Goal: Transaction & Acquisition: Purchase product/service

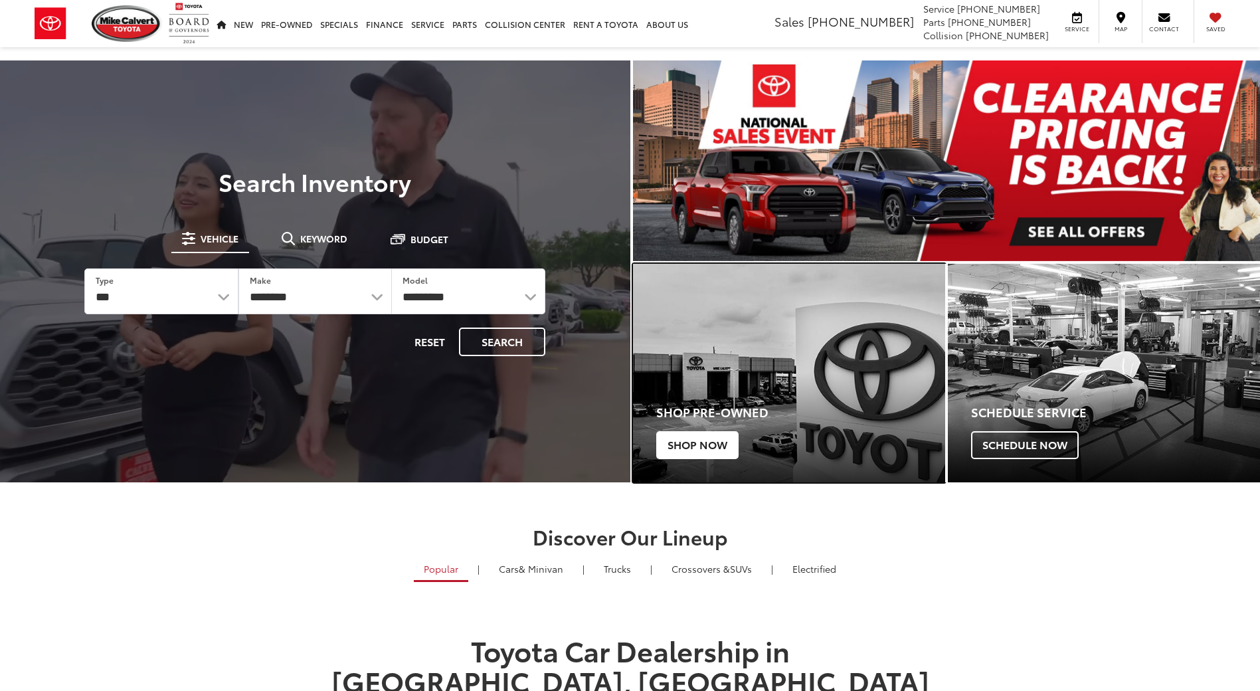
click at [701, 450] on span "Shop Now" at bounding box center [697, 445] width 82 height 28
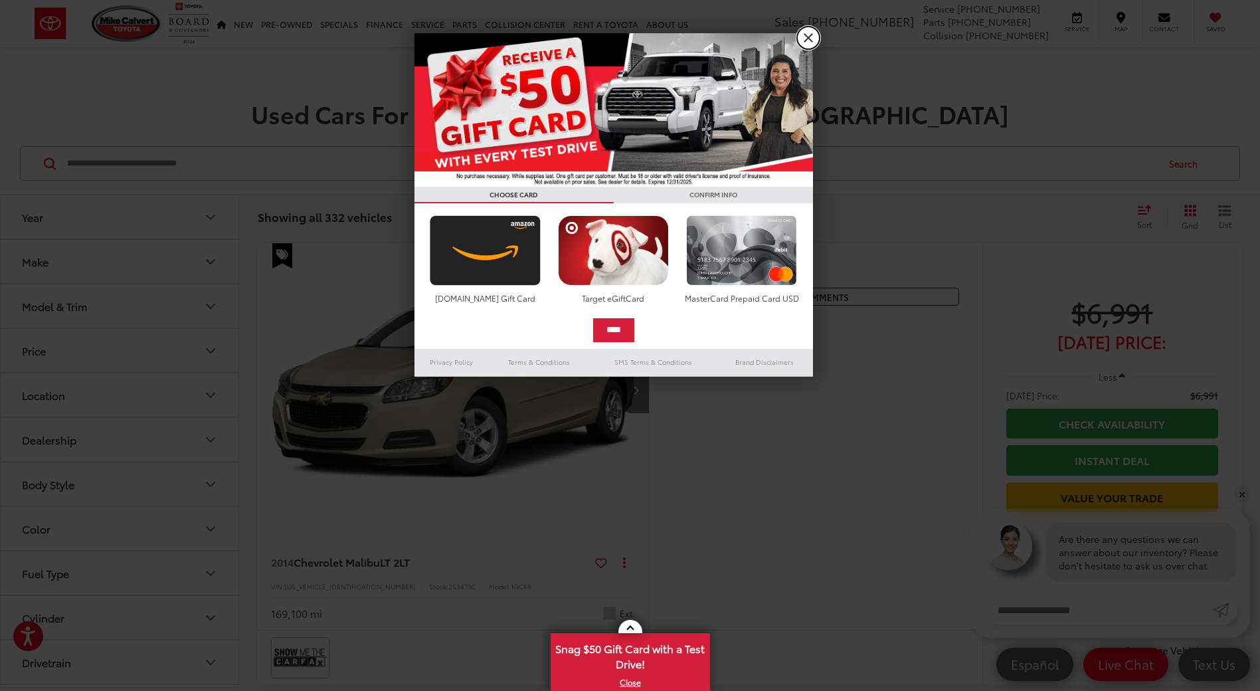
click at [816, 36] on link "X" at bounding box center [808, 38] width 23 height 23
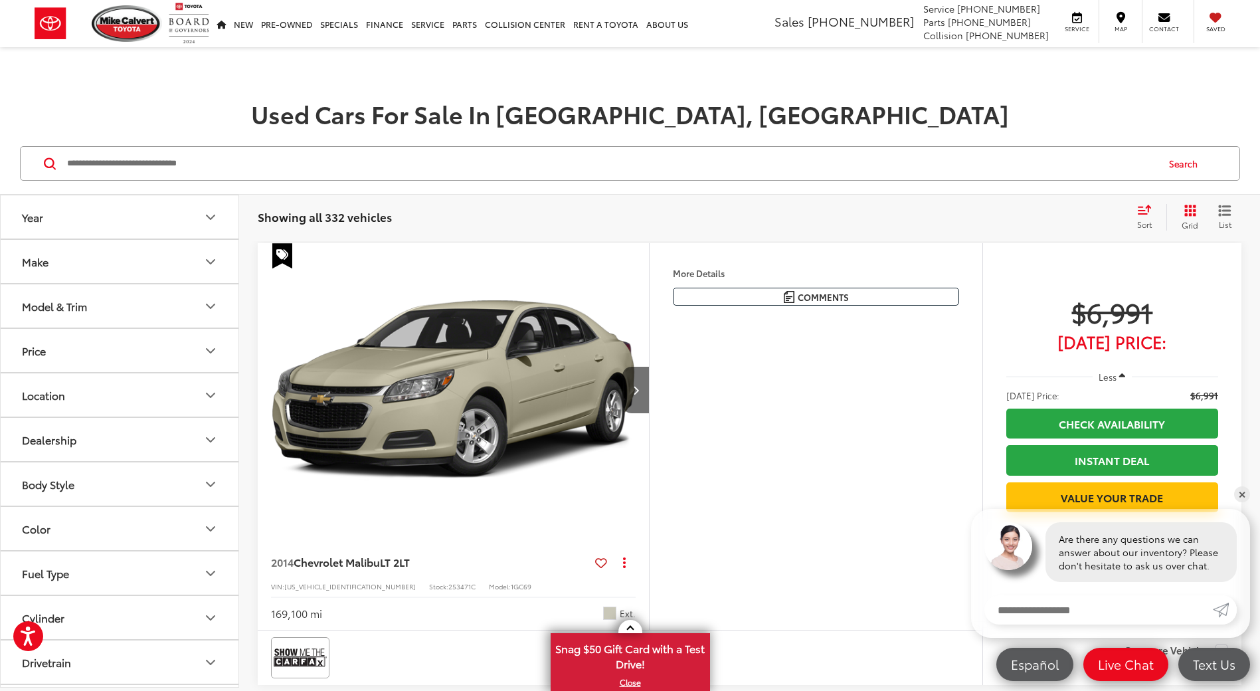
click at [111, 275] on button "Make" at bounding box center [120, 261] width 239 height 43
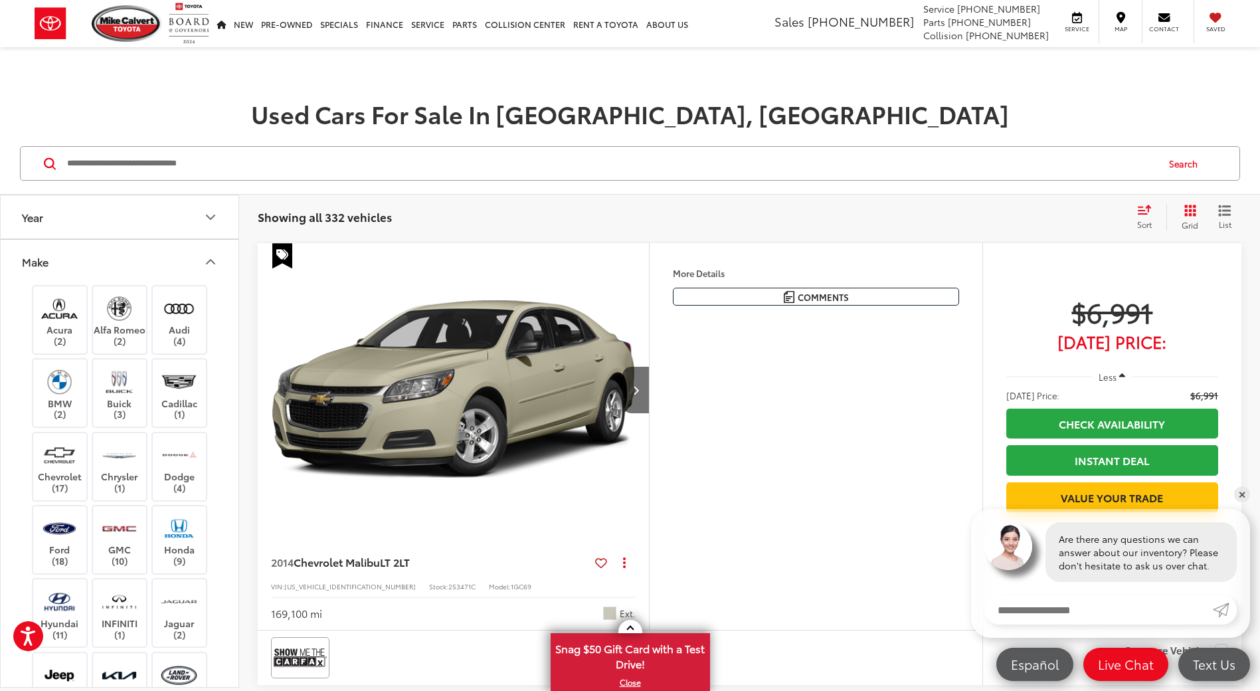
click at [105, 275] on button "Make" at bounding box center [120, 261] width 239 height 43
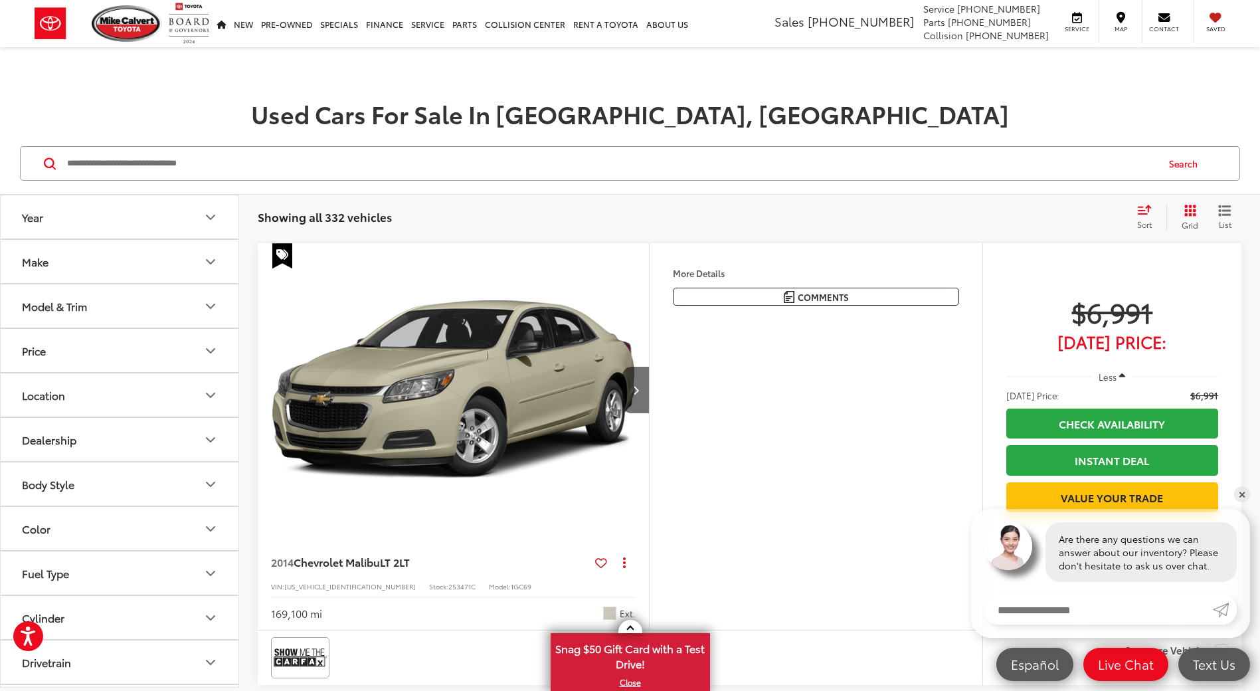
click at [102, 232] on button "Year" at bounding box center [120, 216] width 239 height 43
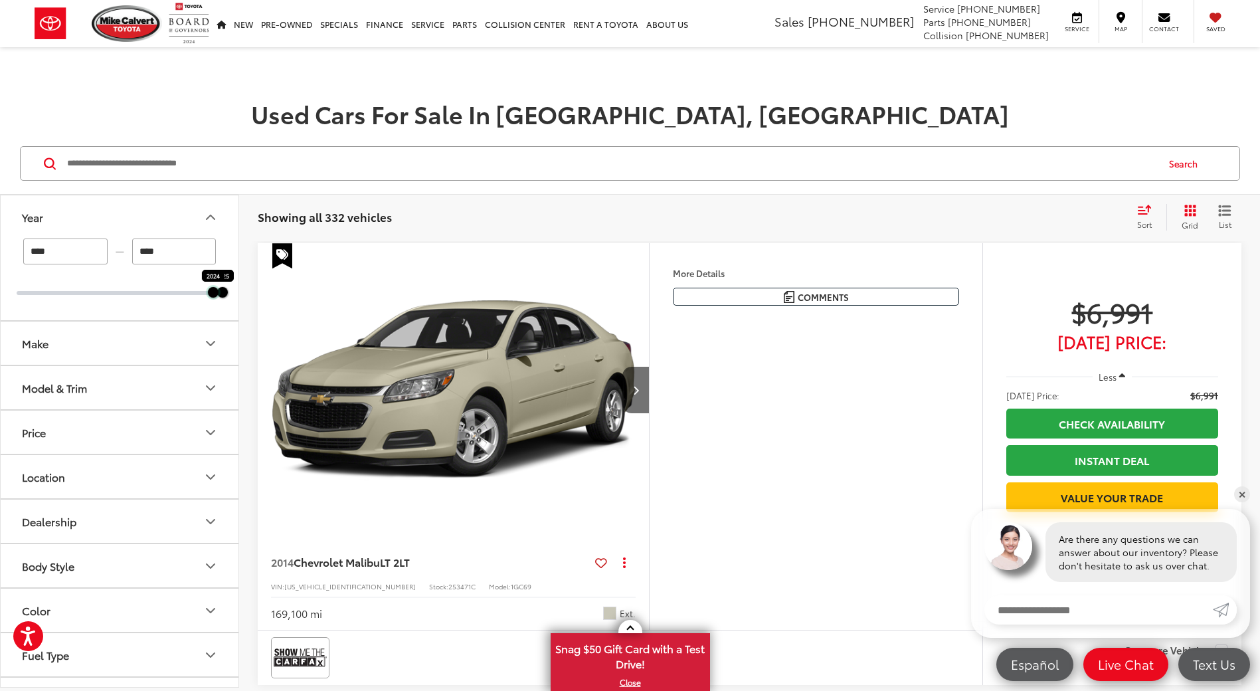
drag, startPoint x: 15, startPoint y: 295, endPoint x: 207, endPoint y: 310, distance: 192.5
click at [207, 310] on div "**** — **** 2024 2025" at bounding box center [120, 279] width 238 height 82
type input "****"
click at [256, 183] on div "Search" at bounding box center [630, 164] width 1260 height 62
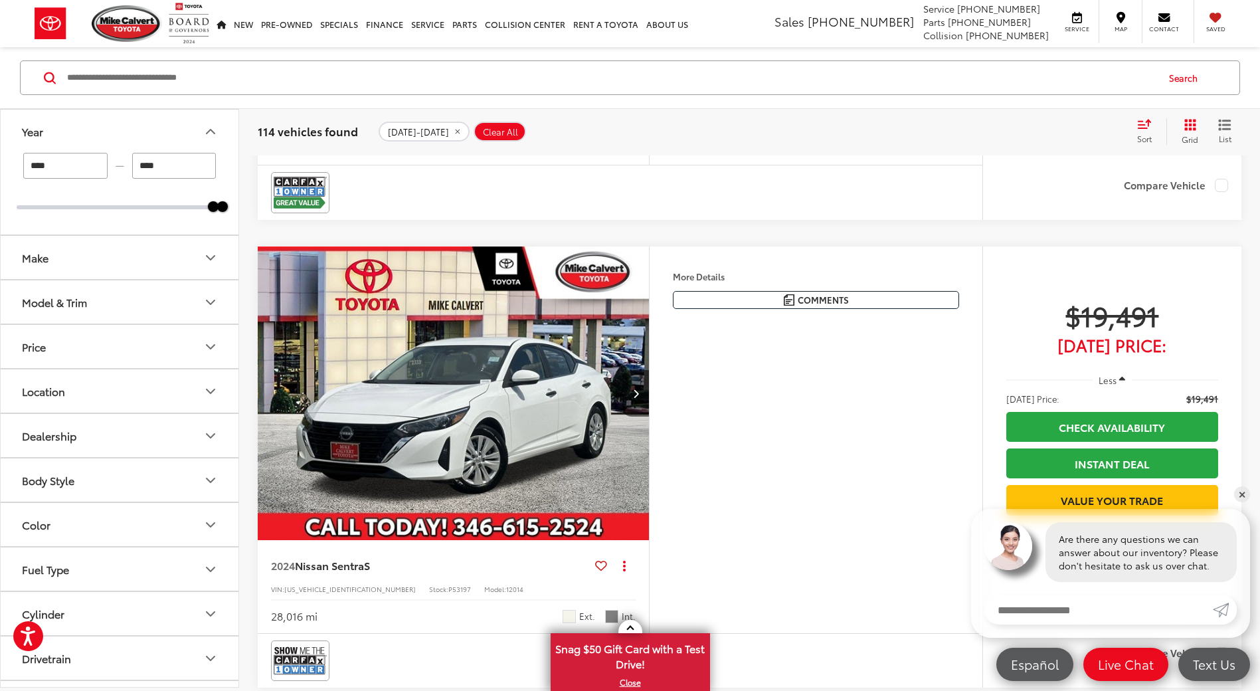
scroll to position [531, 0]
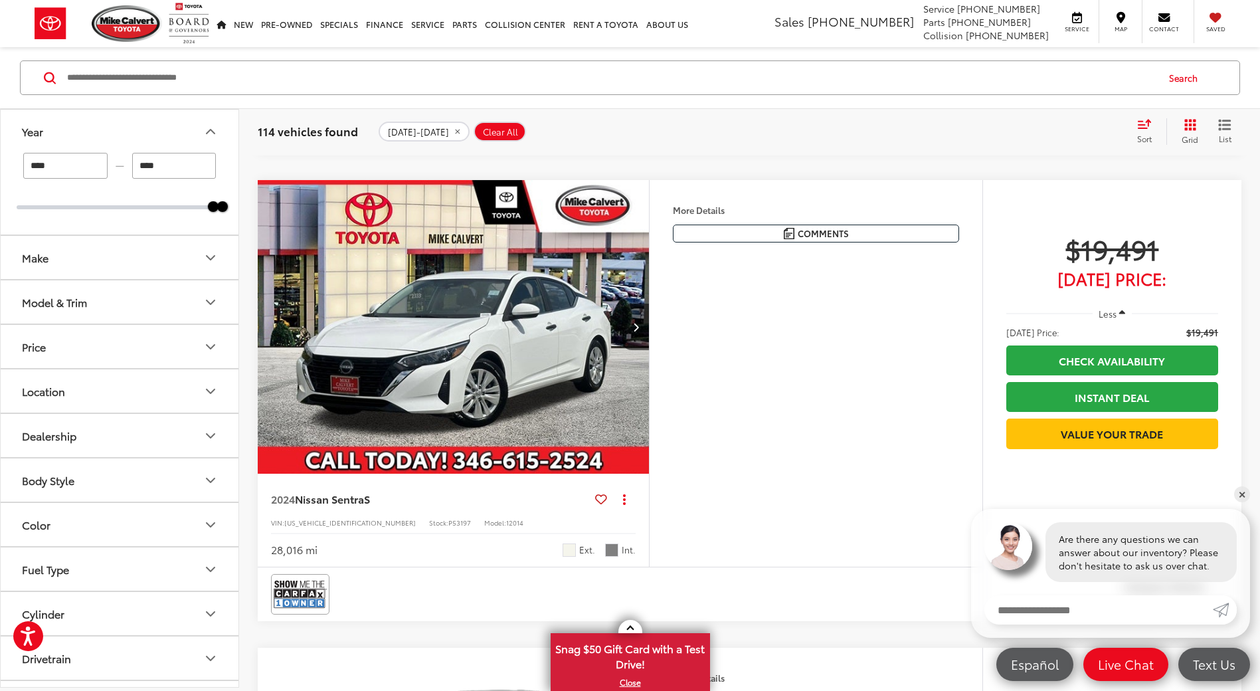
click at [179, 268] on button "Make" at bounding box center [120, 257] width 239 height 43
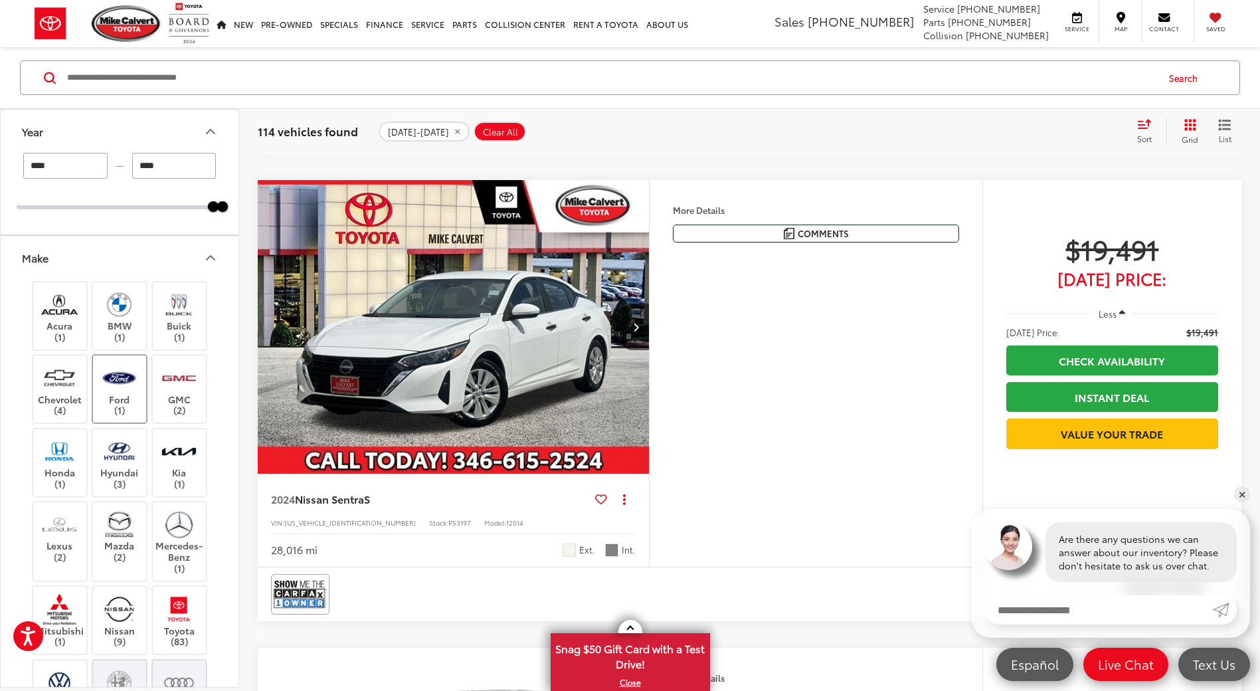
scroll to position [66, 0]
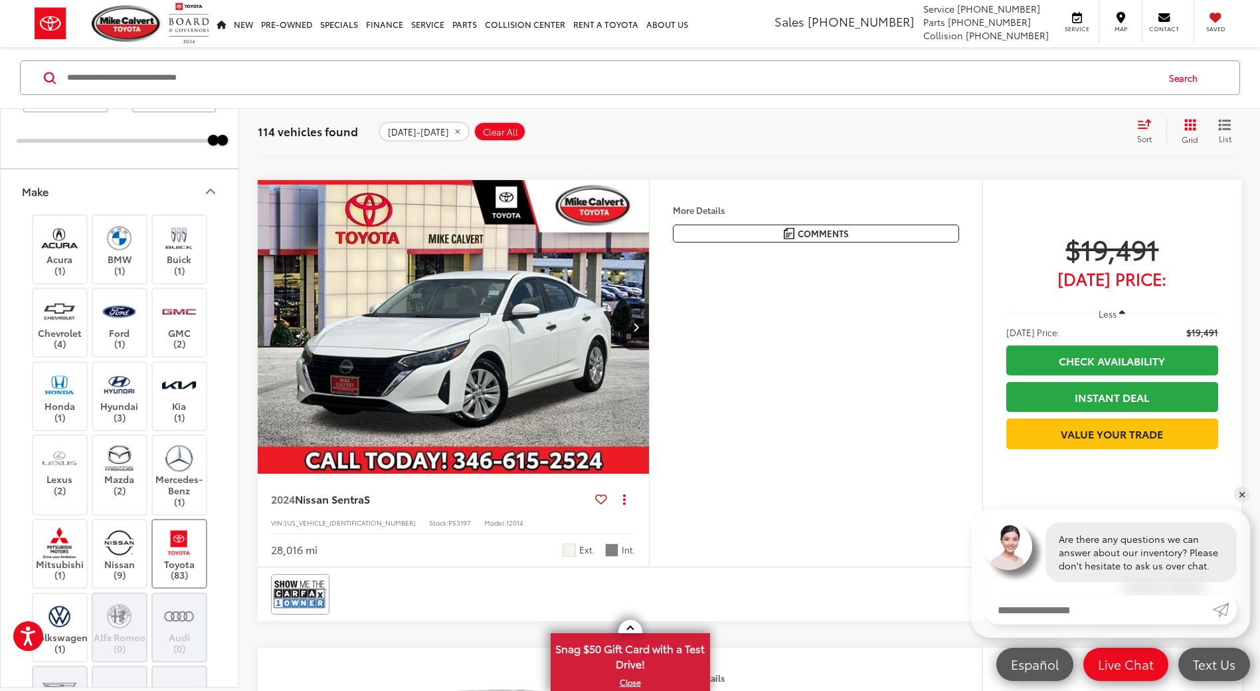
click at [188, 559] on label "Toyota (83)" at bounding box center [180, 554] width 54 height 54
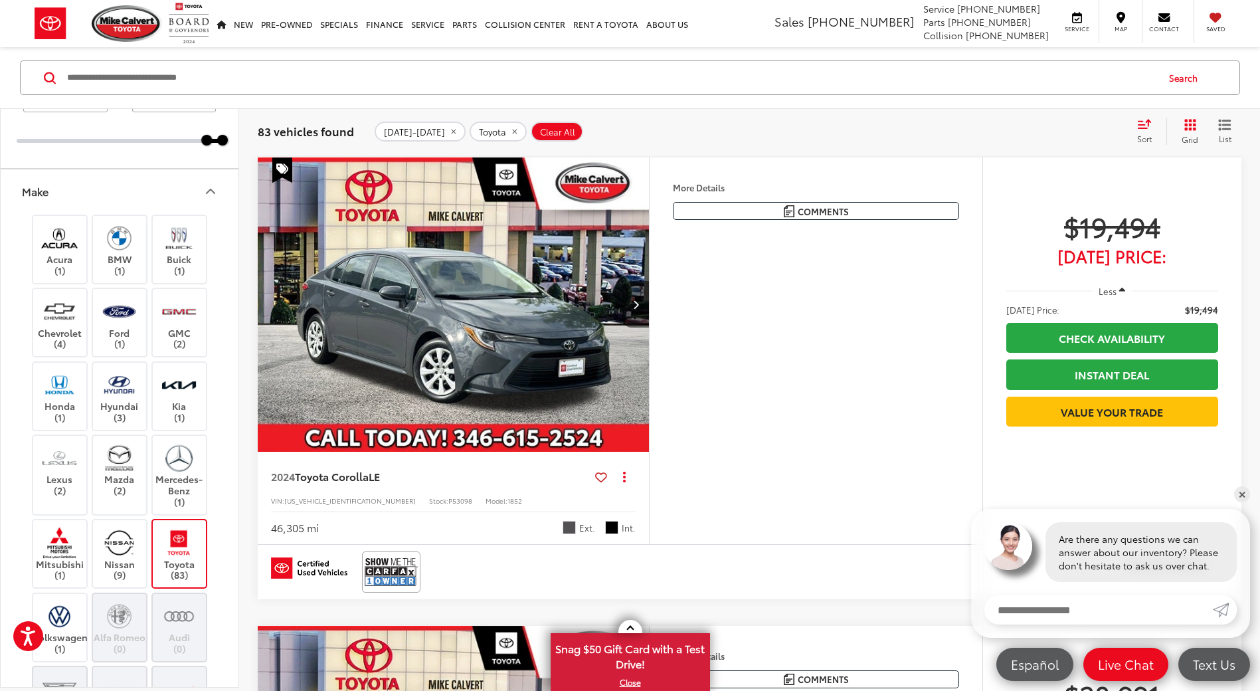
click at [213, 189] on icon "Make" at bounding box center [211, 191] width 16 height 16
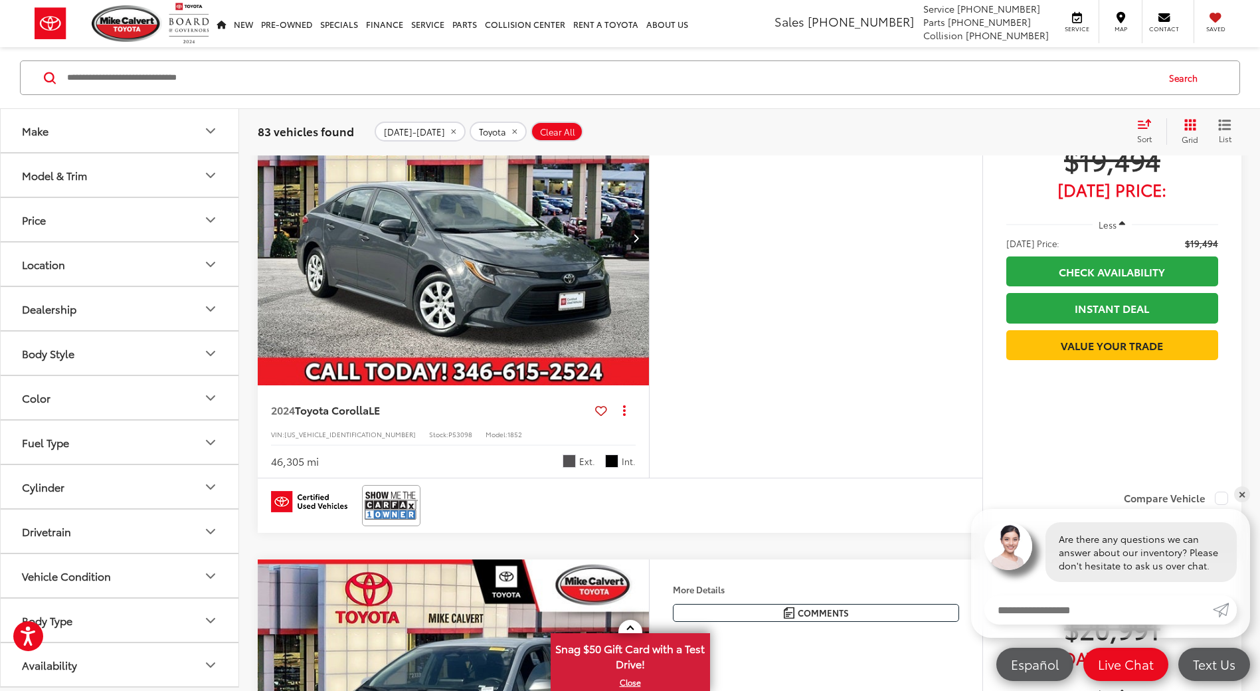
scroll to position [219, 0]
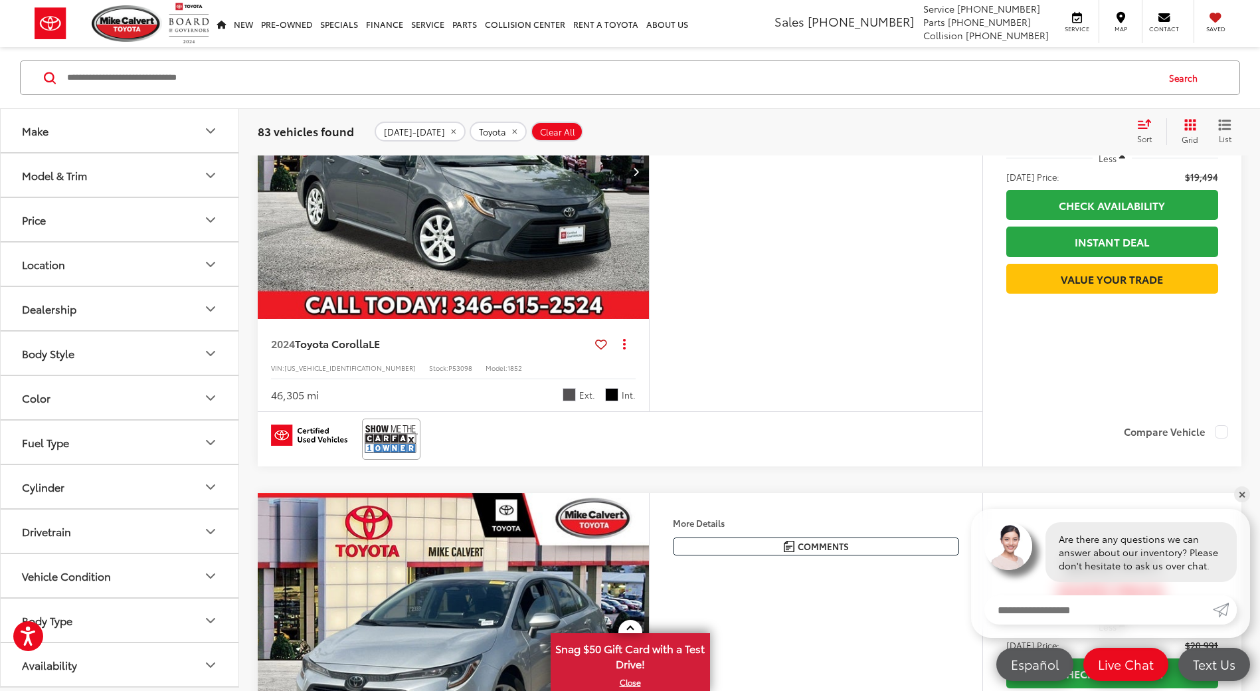
click at [84, 628] on button "Body Type" at bounding box center [120, 619] width 239 height 43
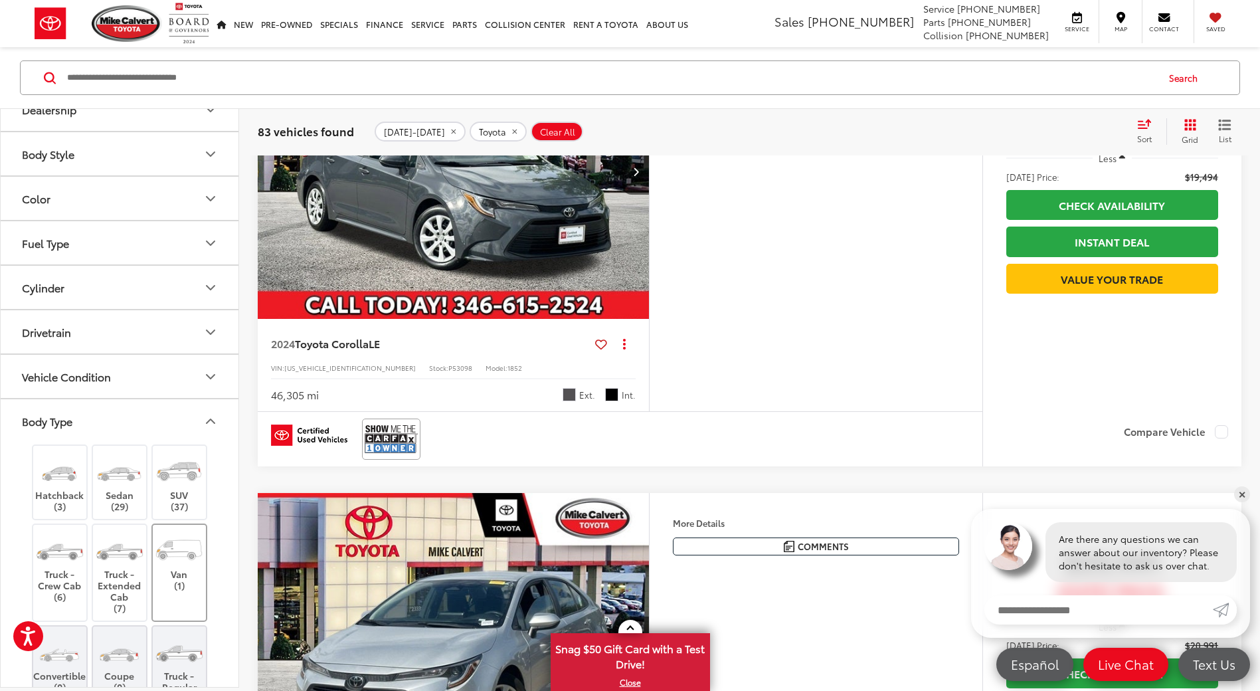
scroll to position [393, 0]
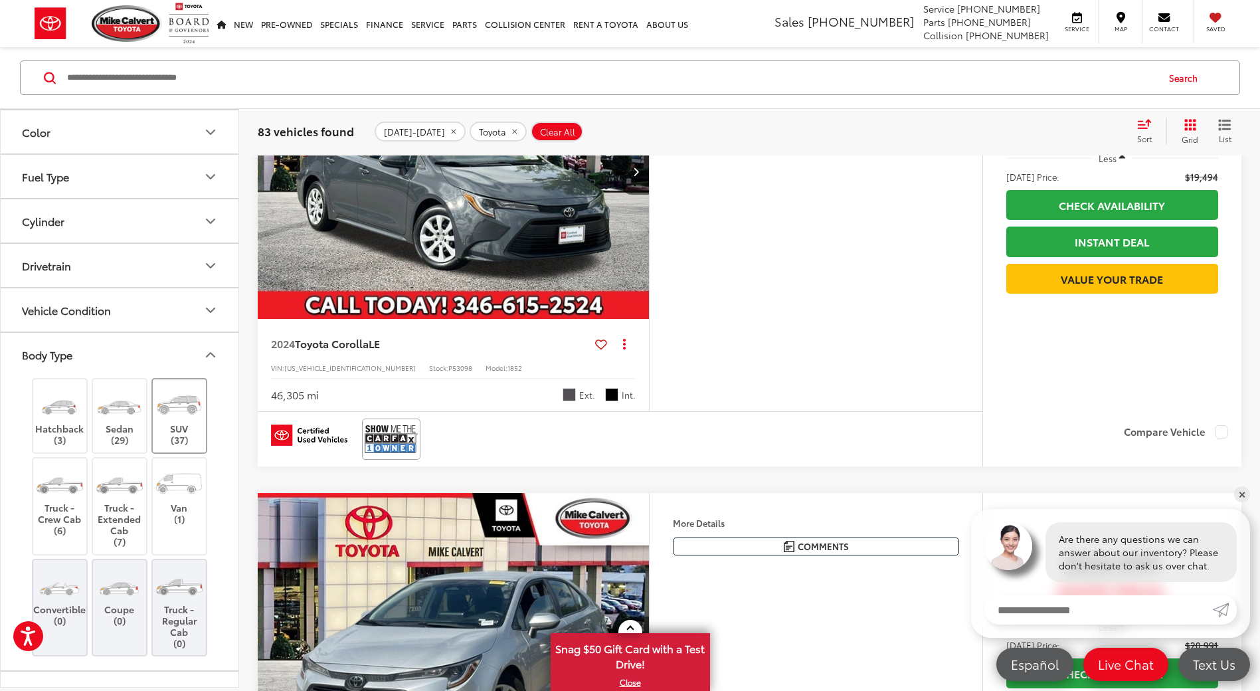
click at [199, 420] on img at bounding box center [179, 404] width 50 height 37
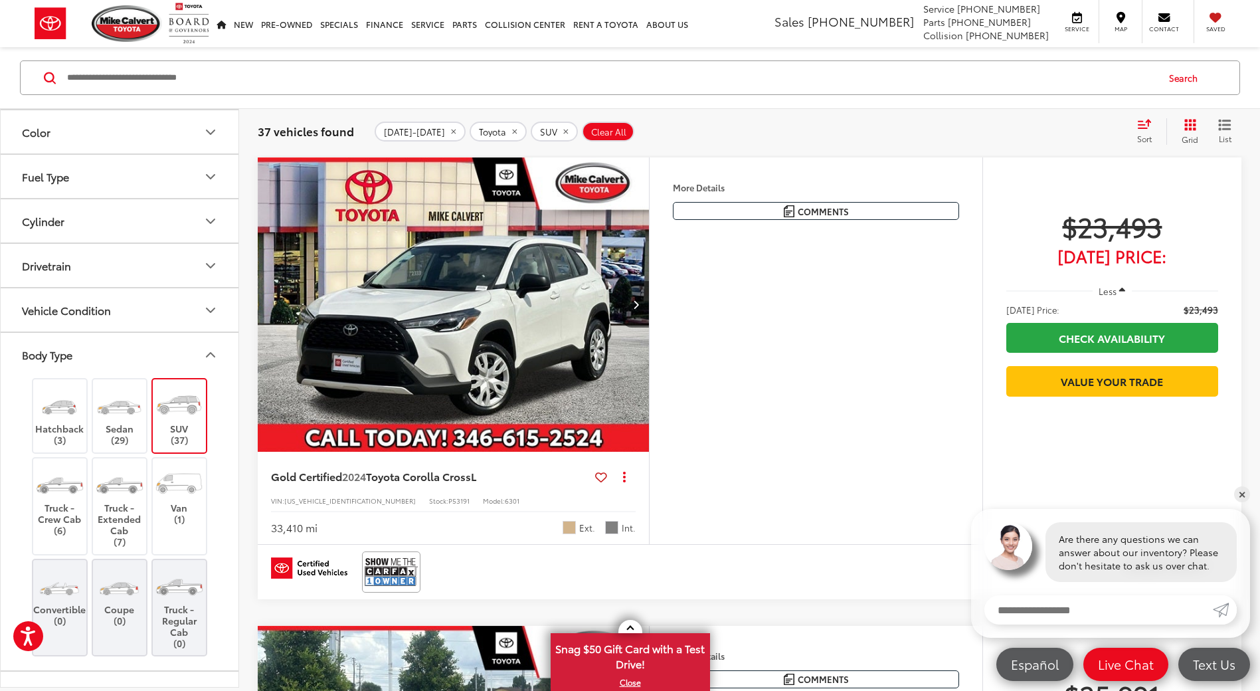
click at [215, 365] on button "Body Type" at bounding box center [120, 354] width 239 height 43
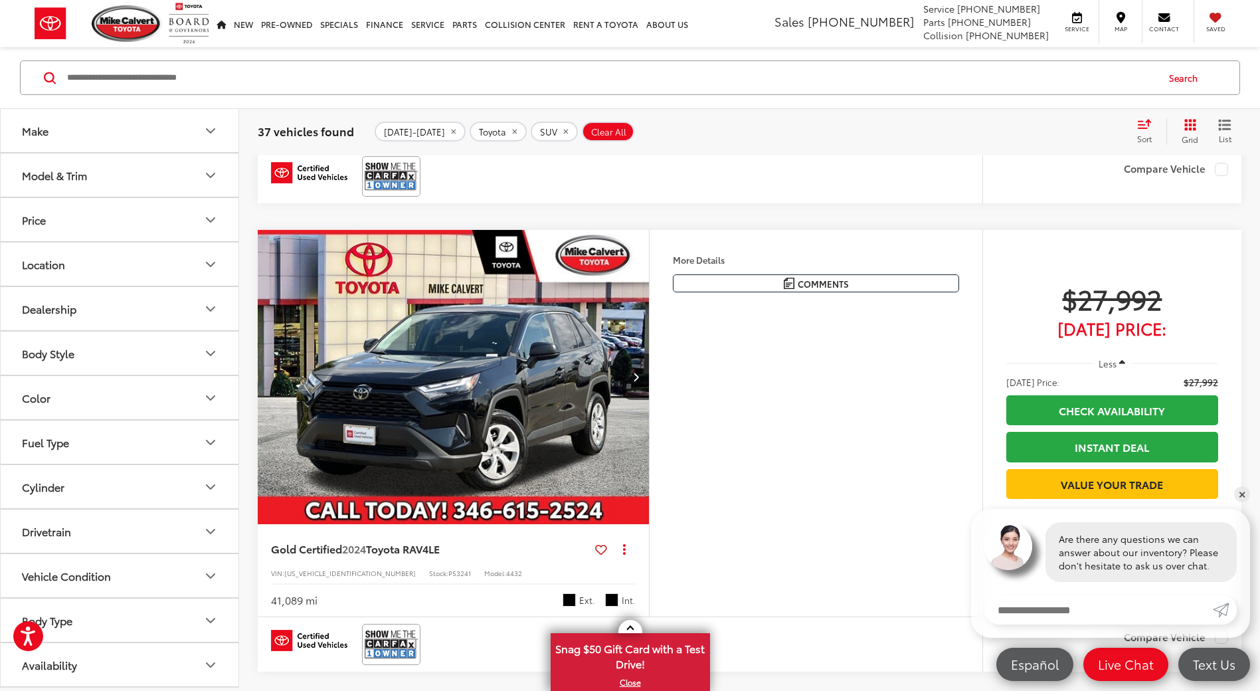
scroll to position [1016, 0]
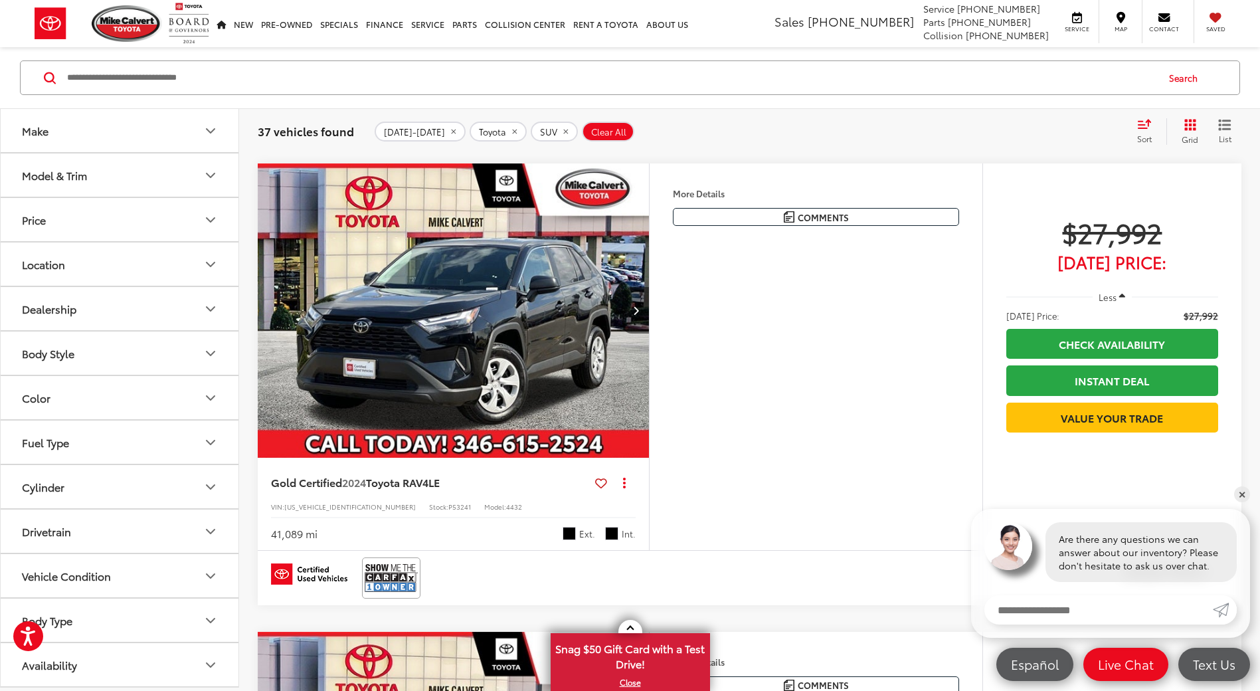
click at [636, 311] on icon "Next image" at bounding box center [636, 310] width 6 height 9
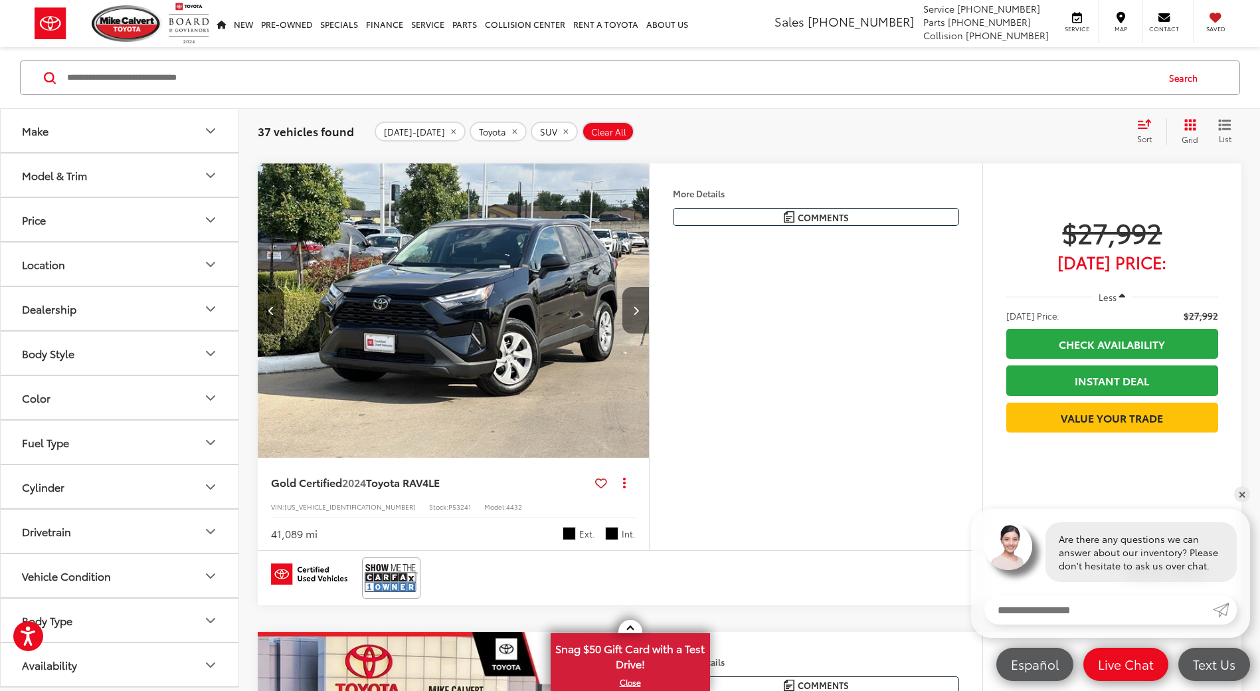
click at [636, 311] on icon "Next image" at bounding box center [636, 310] width 6 height 9
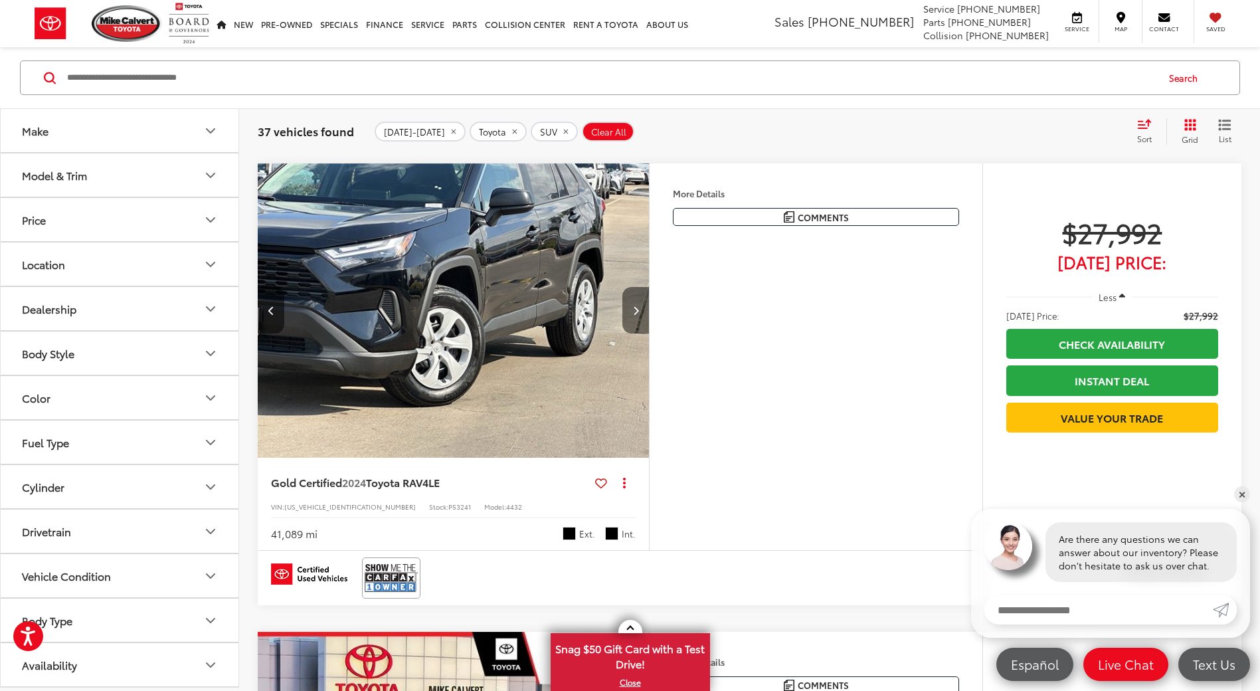
click at [636, 311] on icon "Next image" at bounding box center [636, 310] width 6 height 9
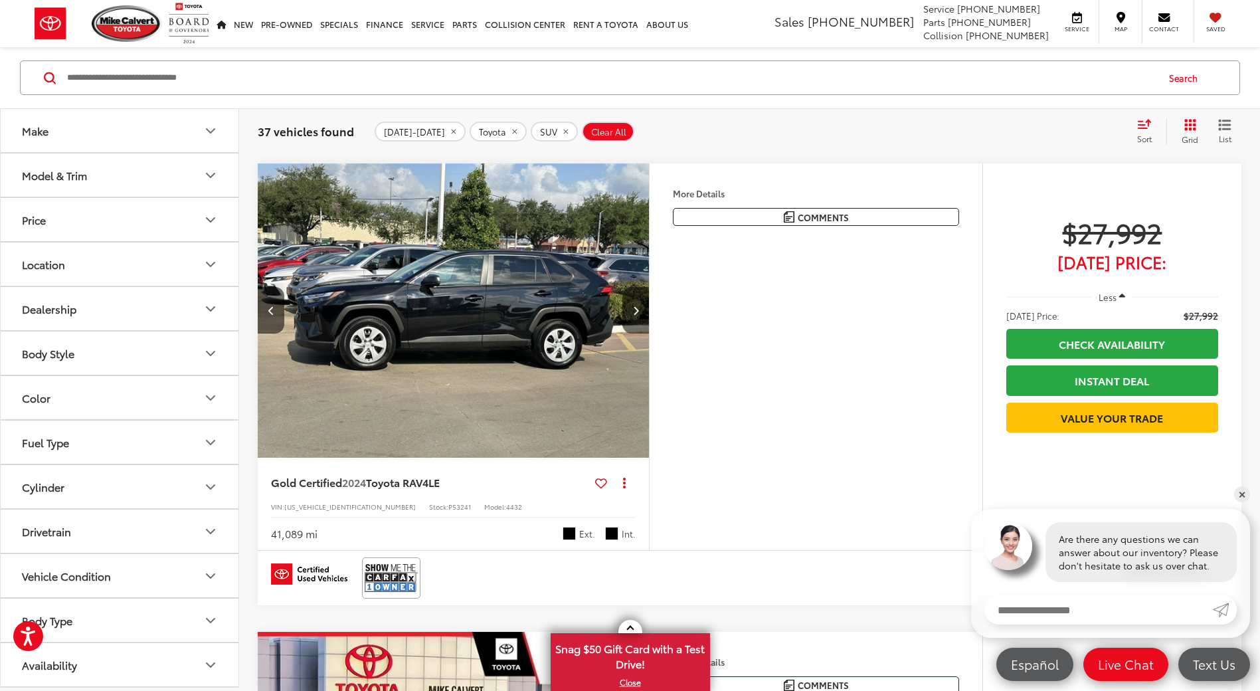
click at [72, 462] on button "Fuel Type" at bounding box center [120, 441] width 239 height 43
click at [52, 505] on label "Hybrid (8)" at bounding box center [119, 502] width 203 height 23
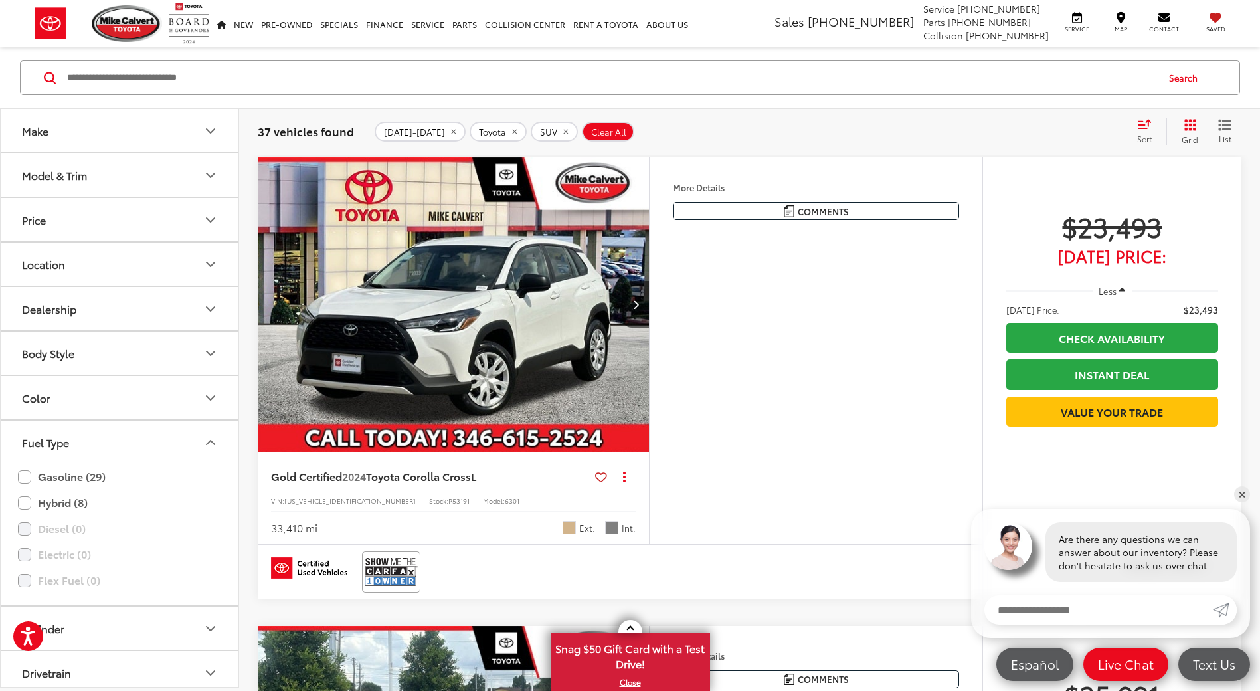
click at [215, 442] on icon "Fuel Type" at bounding box center [211, 442] width 16 height 16
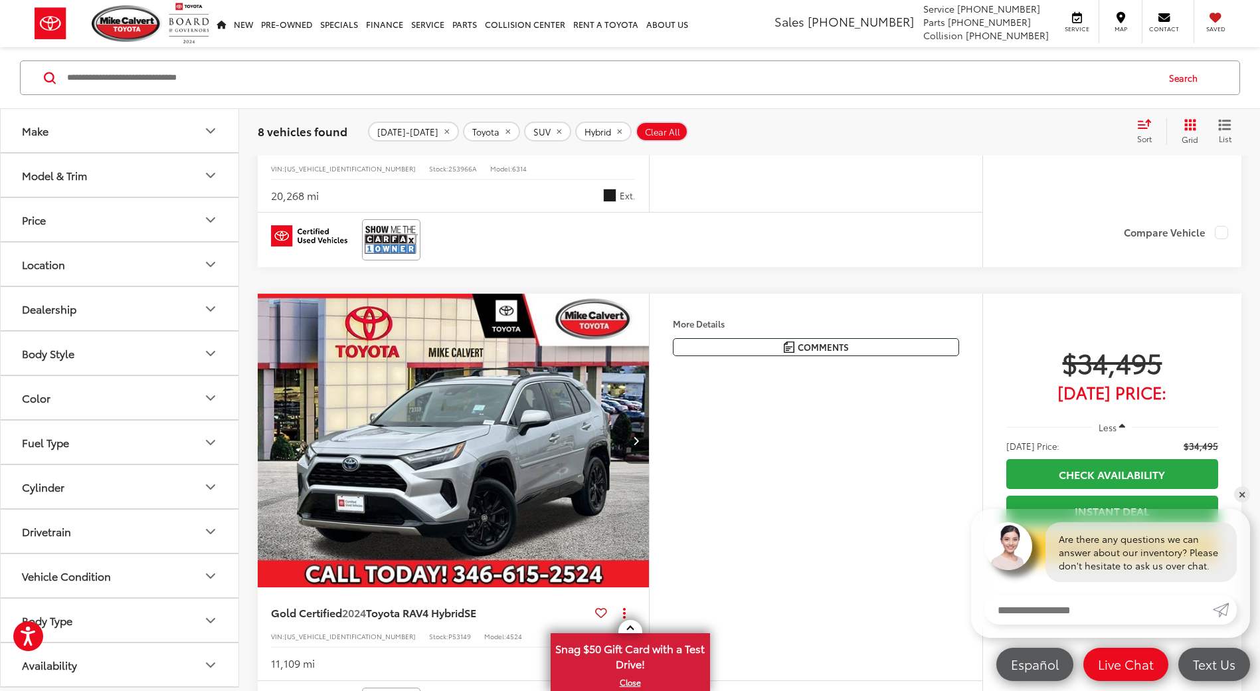
scroll to position [484, 0]
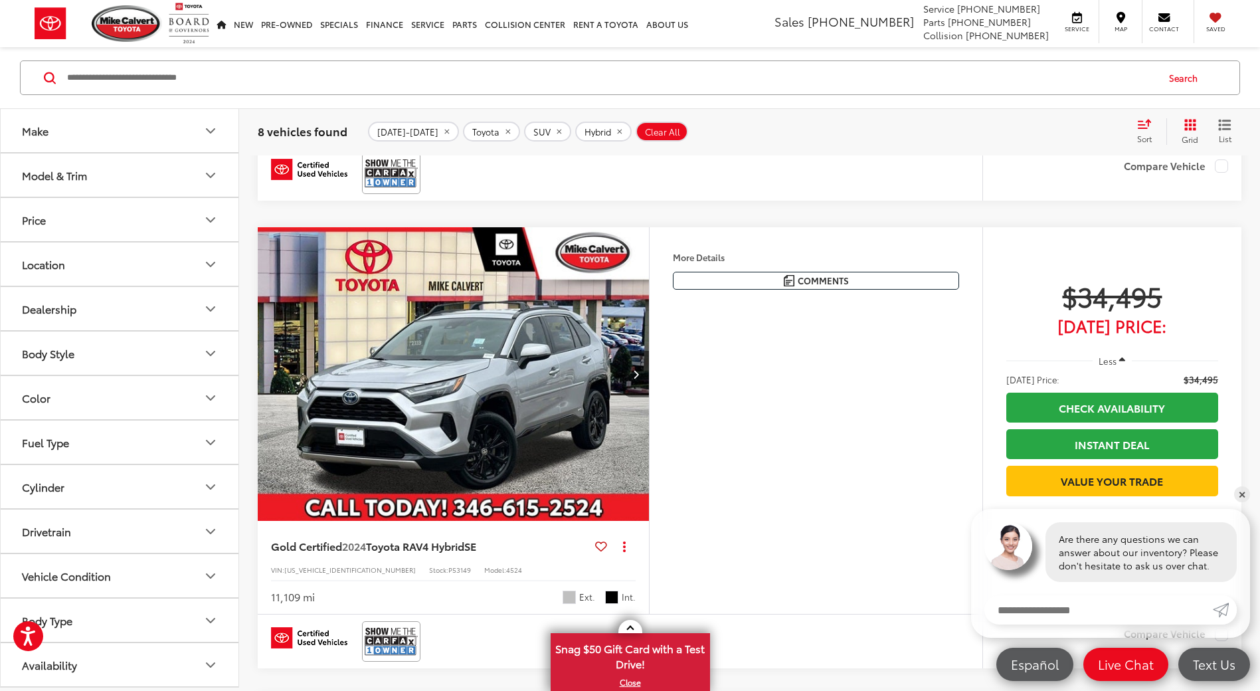
click at [637, 377] on icon "Next image" at bounding box center [636, 373] width 6 height 9
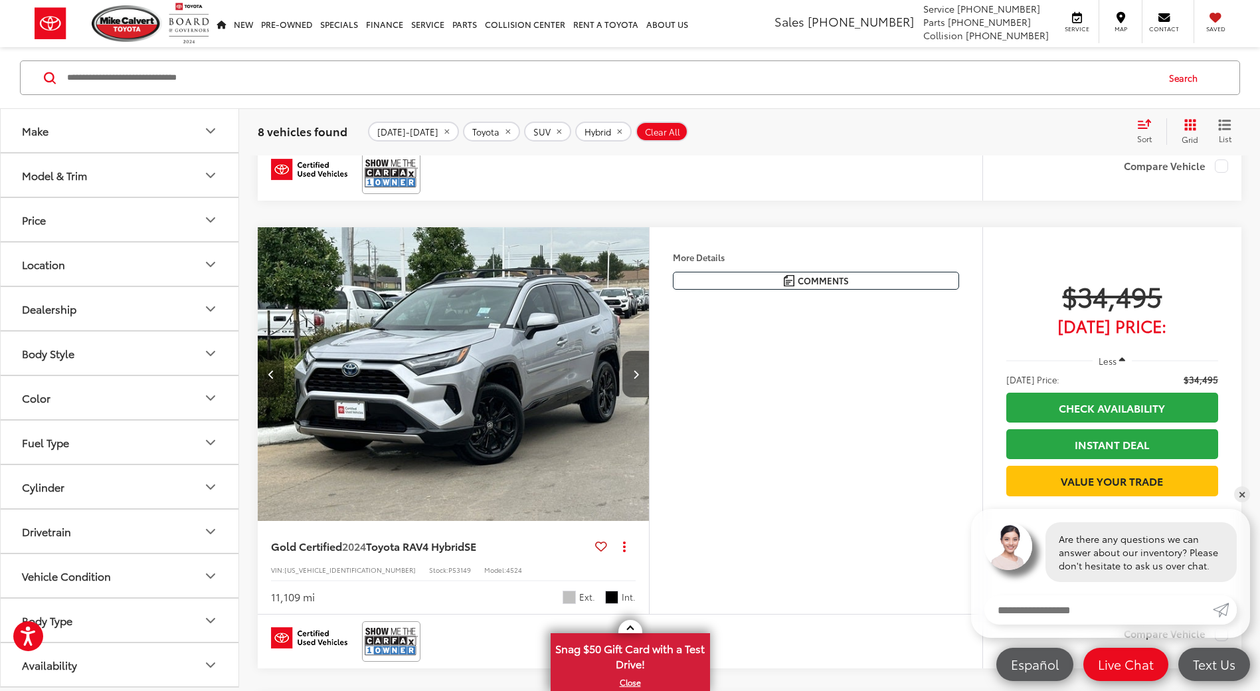
click at [637, 377] on icon "Next image" at bounding box center [636, 373] width 6 height 9
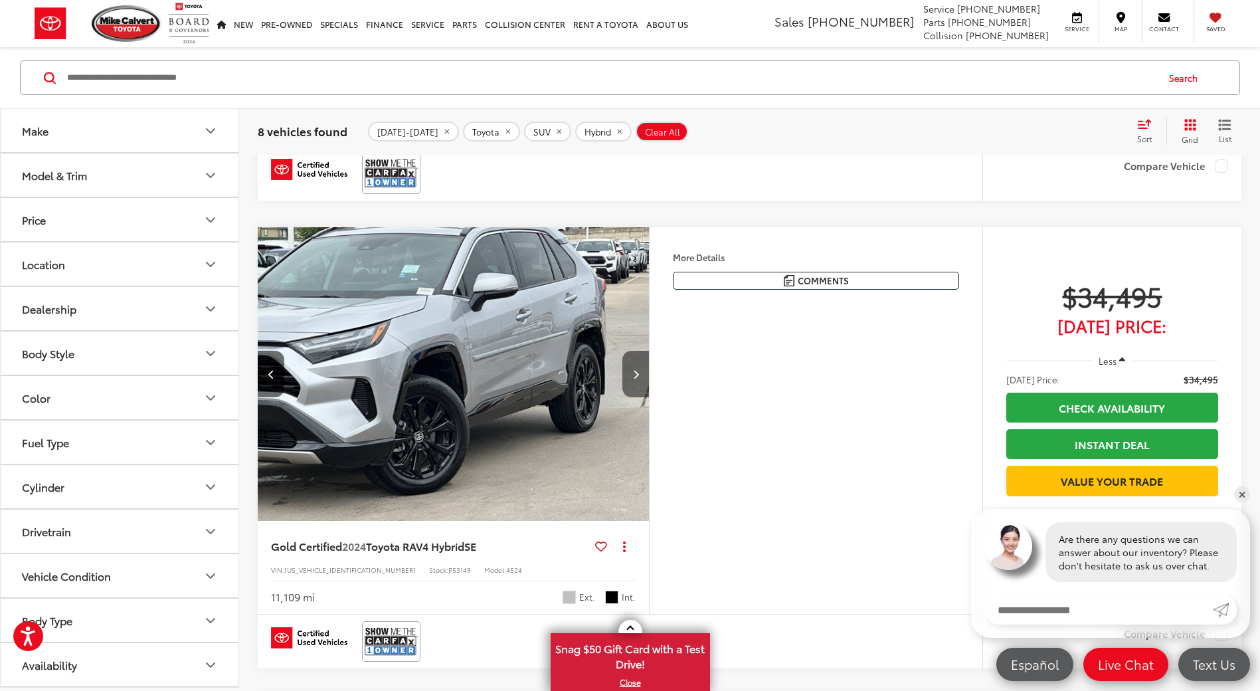
click at [637, 377] on icon "Next image" at bounding box center [636, 373] width 6 height 9
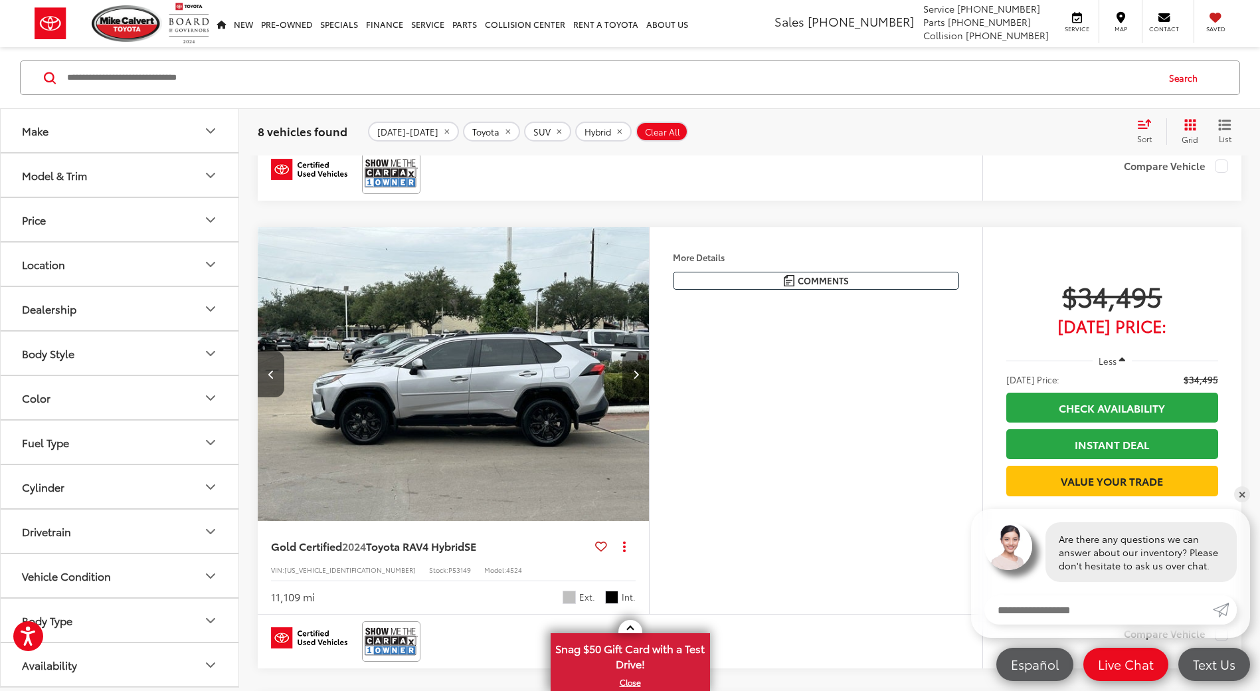
click at [637, 377] on icon "Next image" at bounding box center [636, 373] width 6 height 9
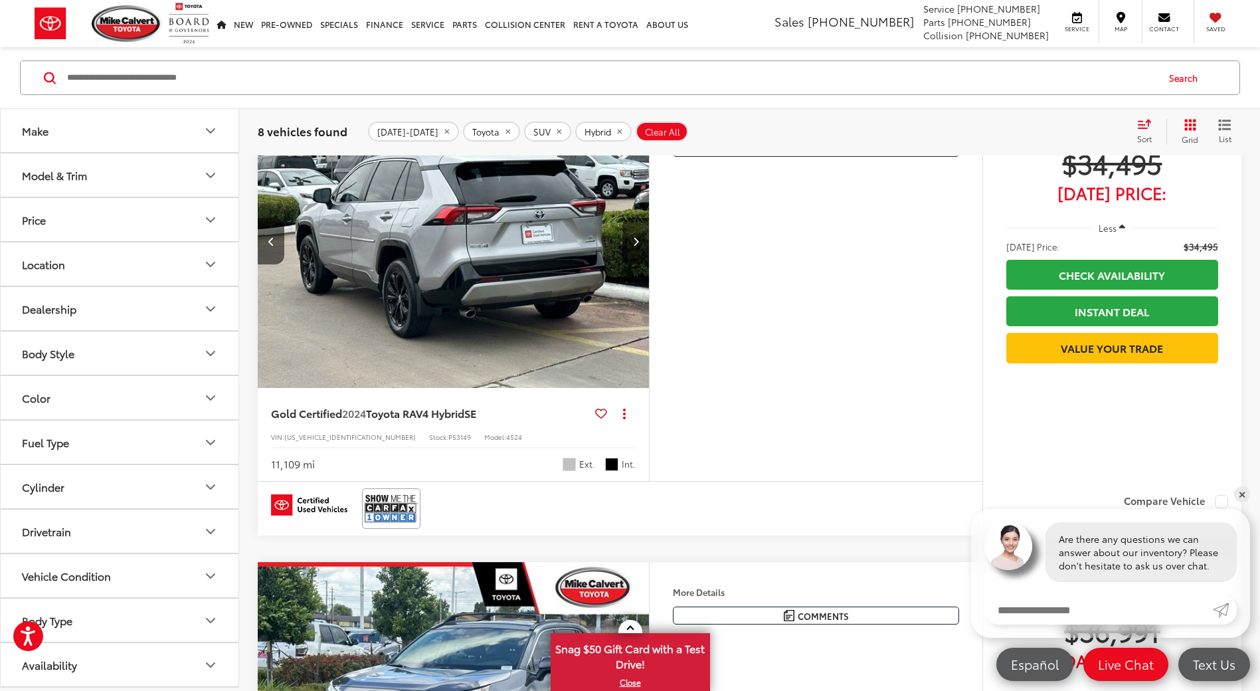
scroll to position [551, 0]
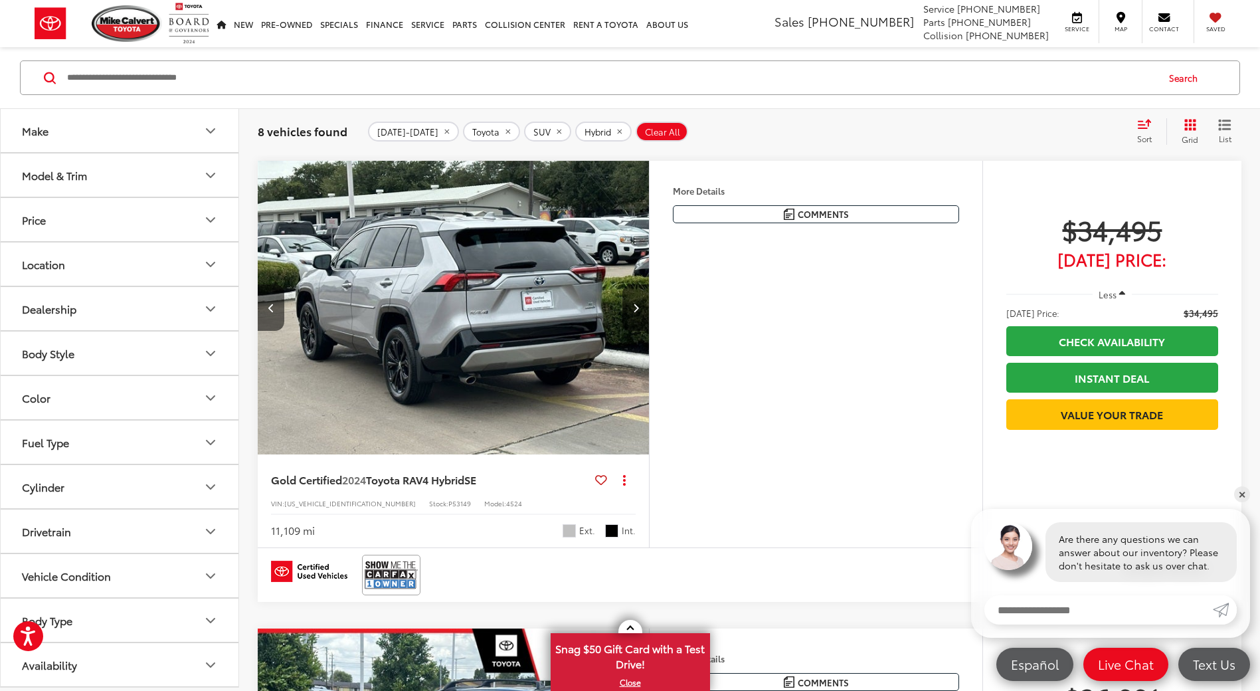
click at [598, 353] on img "2024 Toyota RAV4 Hybrid SE 4" at bounding box center [453, 308] width 393 height 295
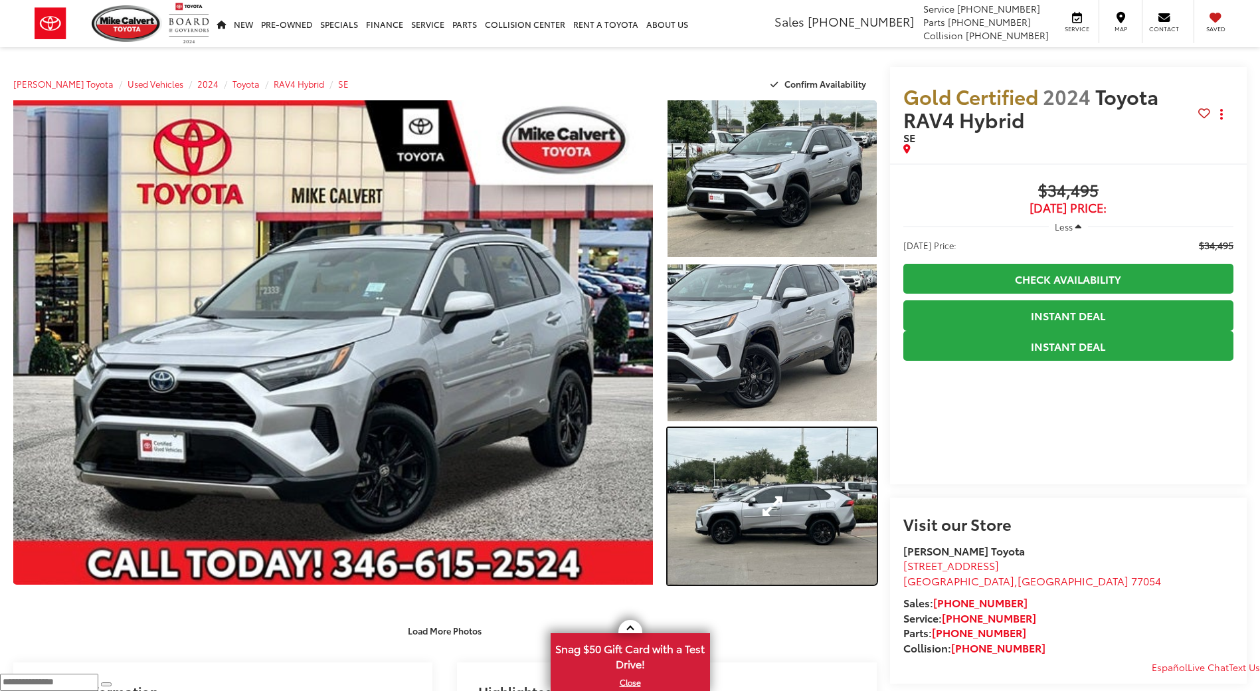
click at [820, 515] on link "Expand Photo 3" at bounding box center [771, 506] width 209 height 157
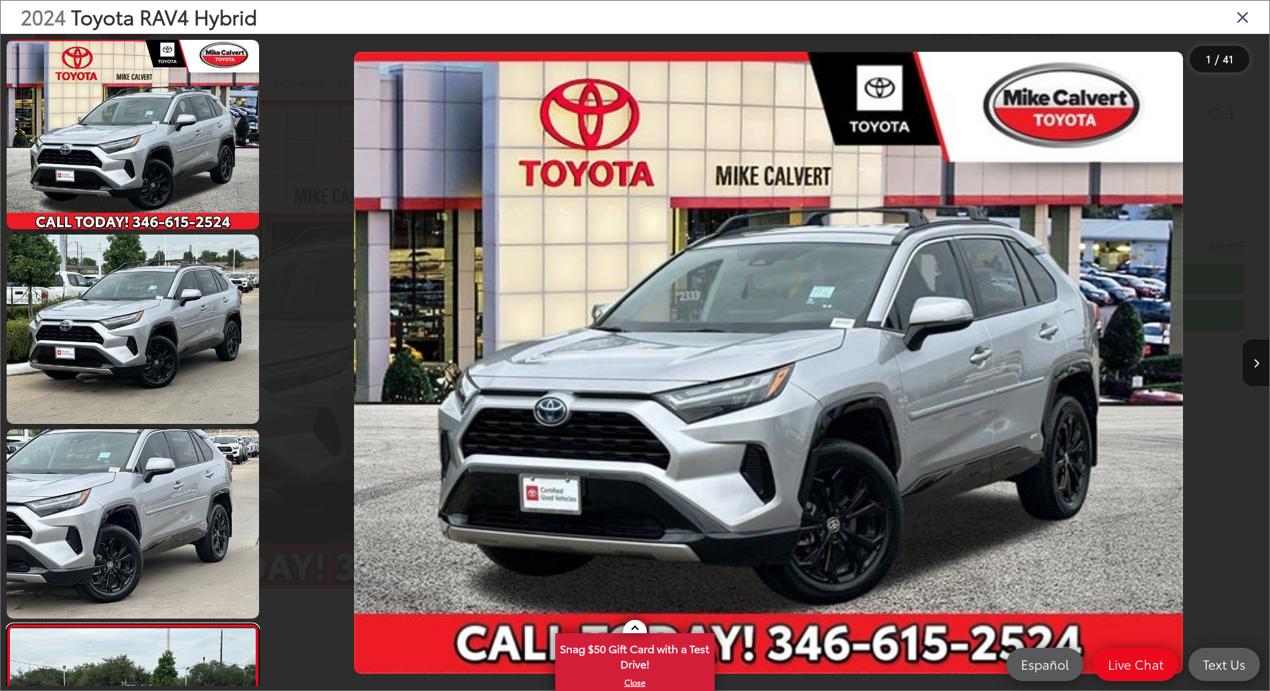
scroll to position [0, 3005]
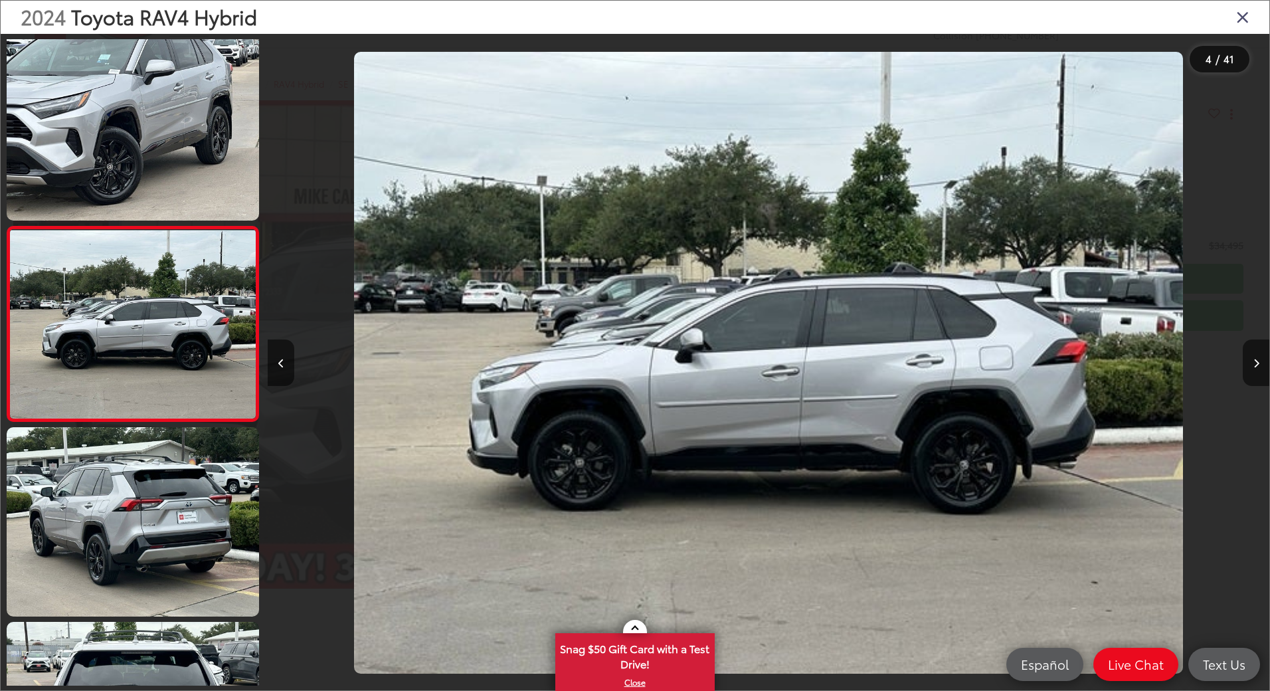
click at [770, 511] on img "2024 Toyota RAV4 Hybrid SE 3" at bounding box center [768, 363] width 829 height 622
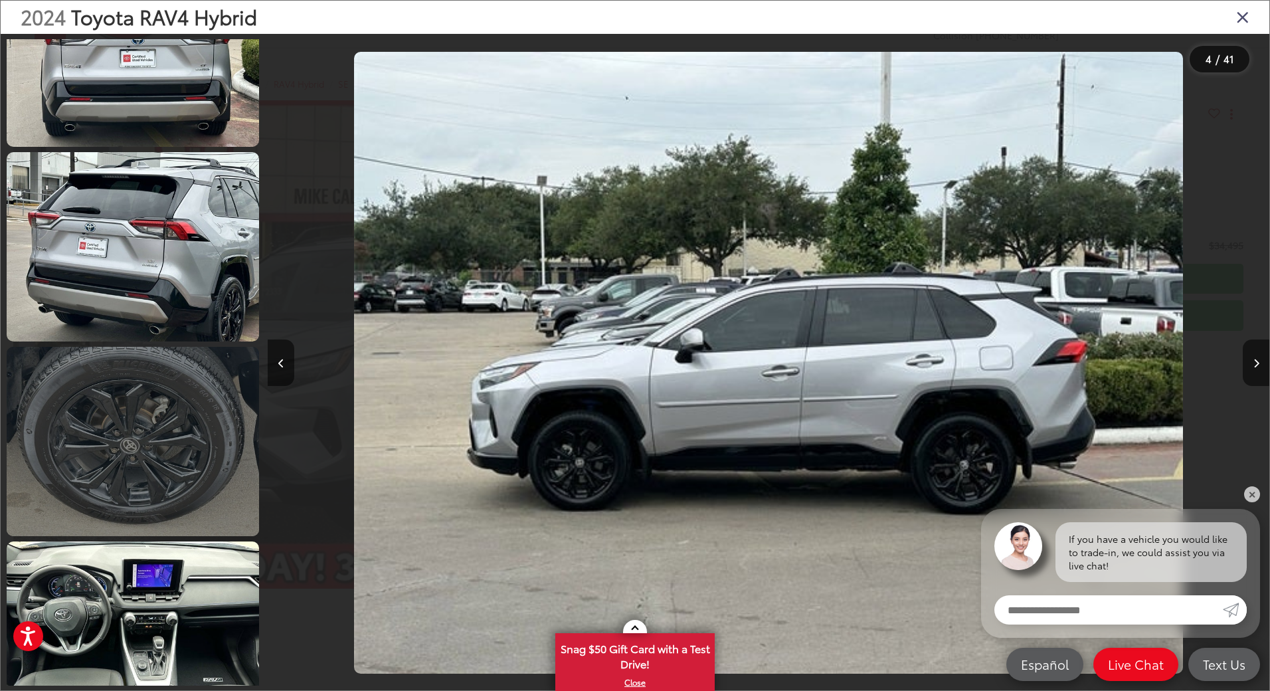
scroll to position [1128, 0]
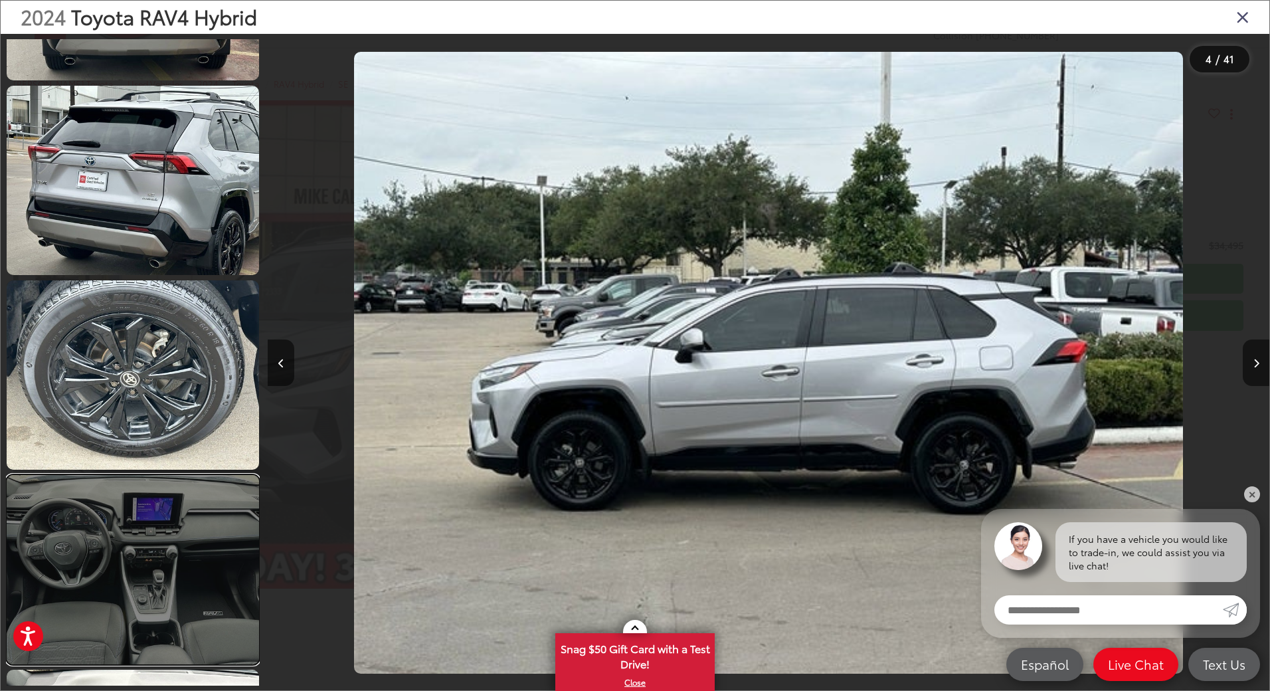
click at [141, 475] on link at bounding box center [133, 569] width 252 height 189
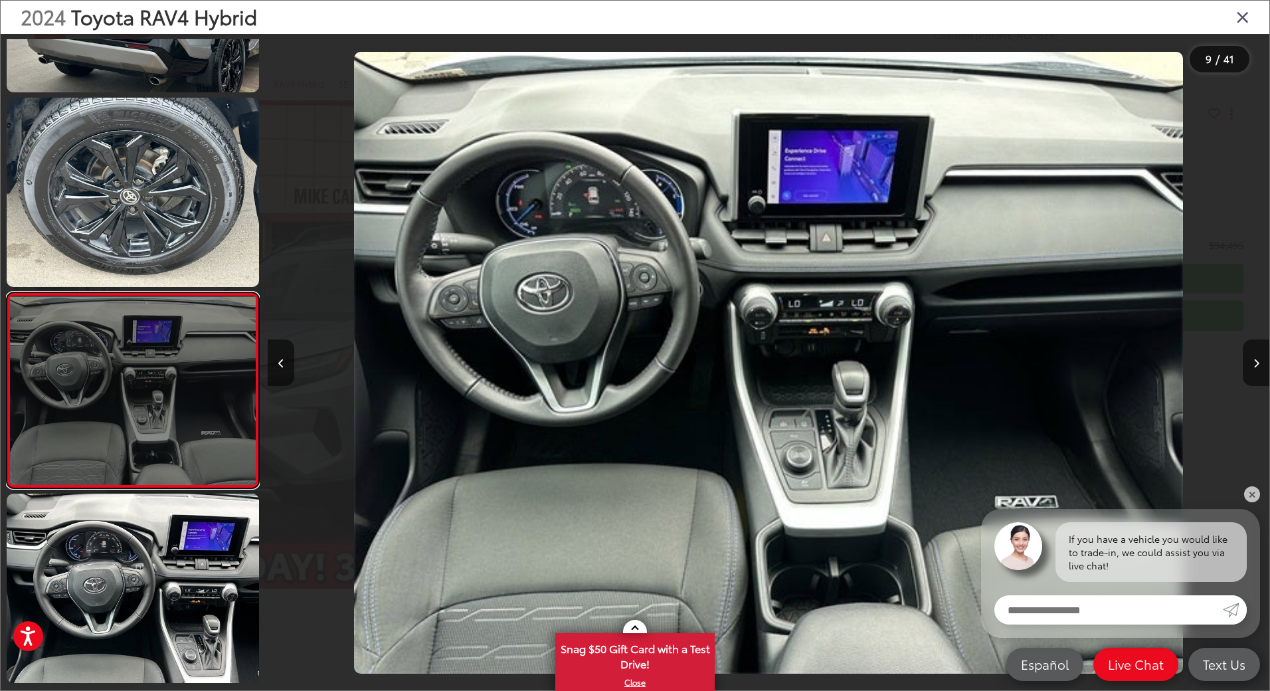
scroll to position [1238, 0]
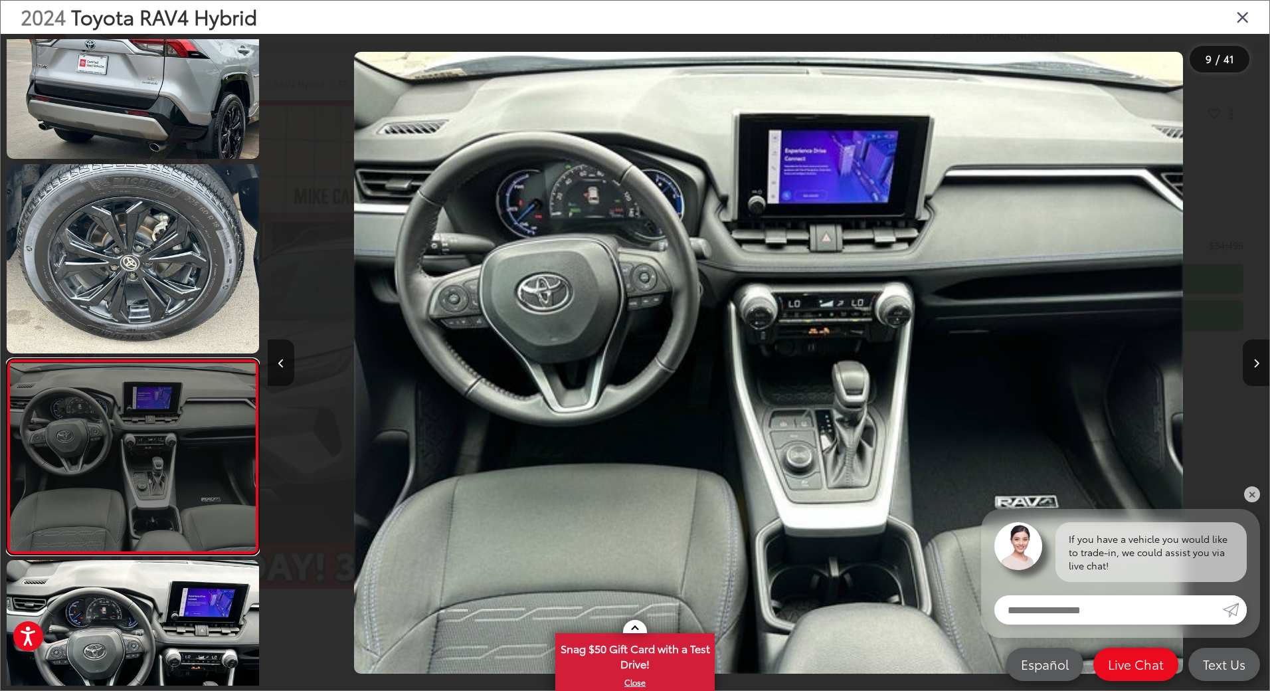
click at [96, 502] on link at bounding box center [133, 457] width 252 height 196
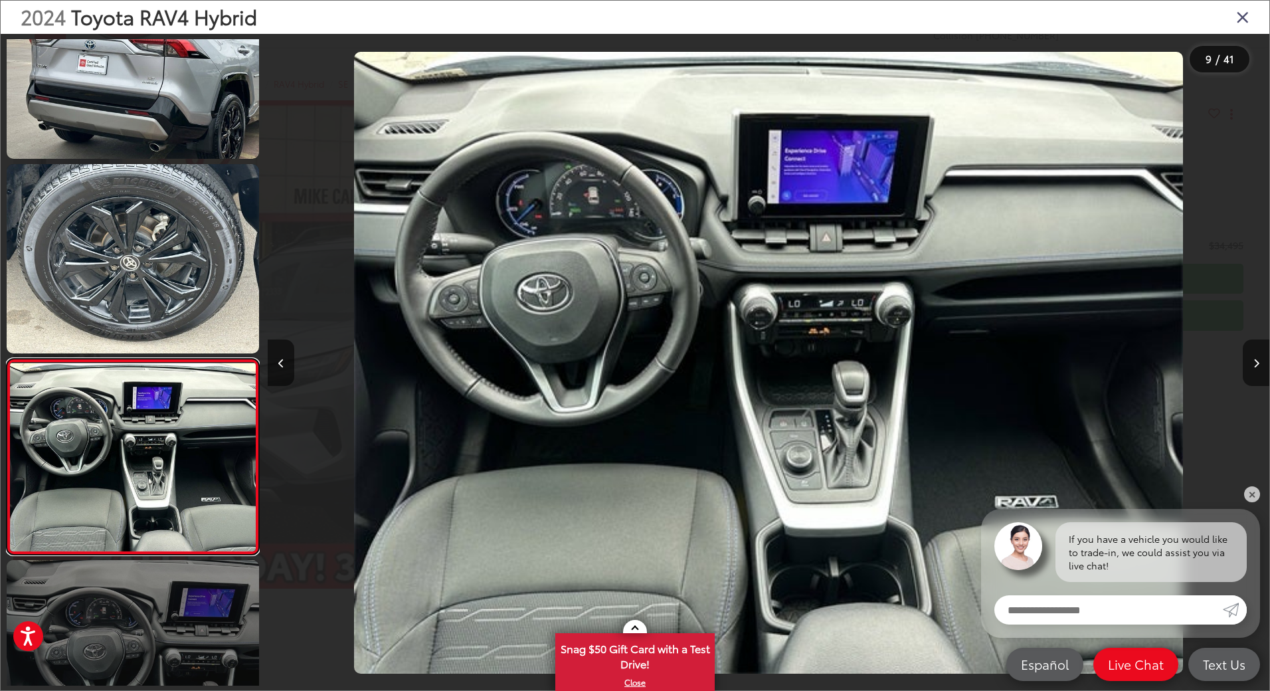
scroll to position [1371, 0]
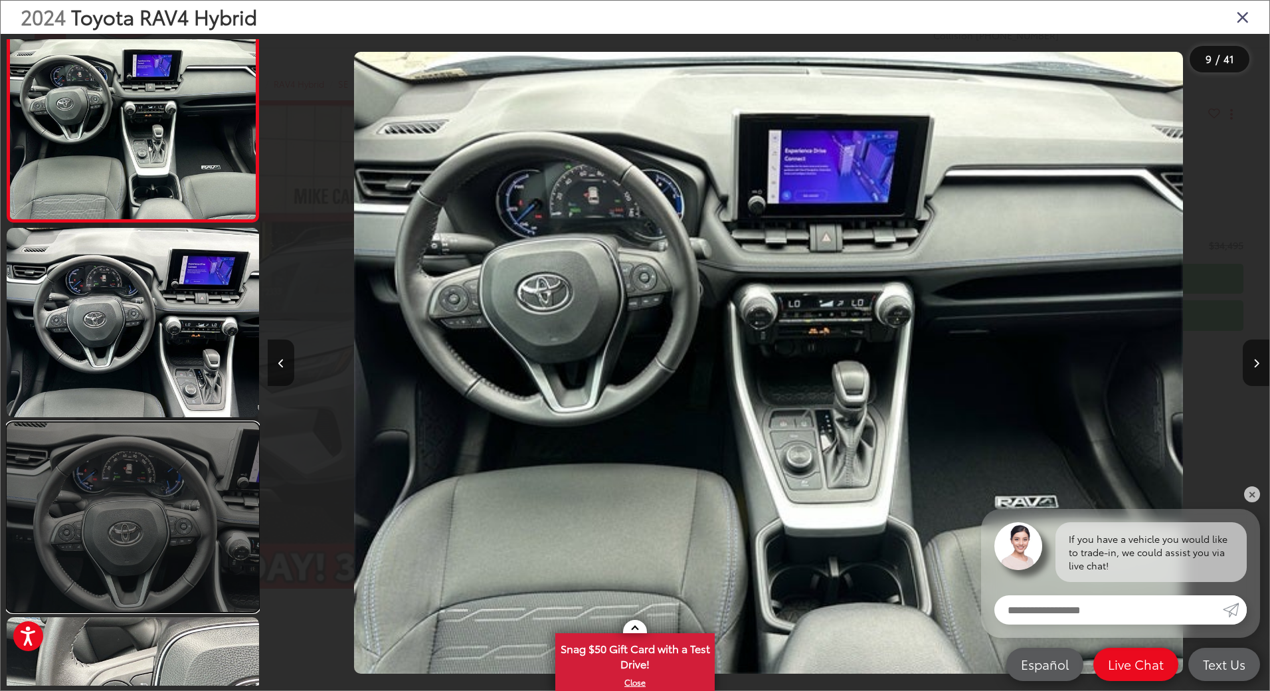
click at [182, 493] on link at bounding box center [133, 516] width 252 height 189
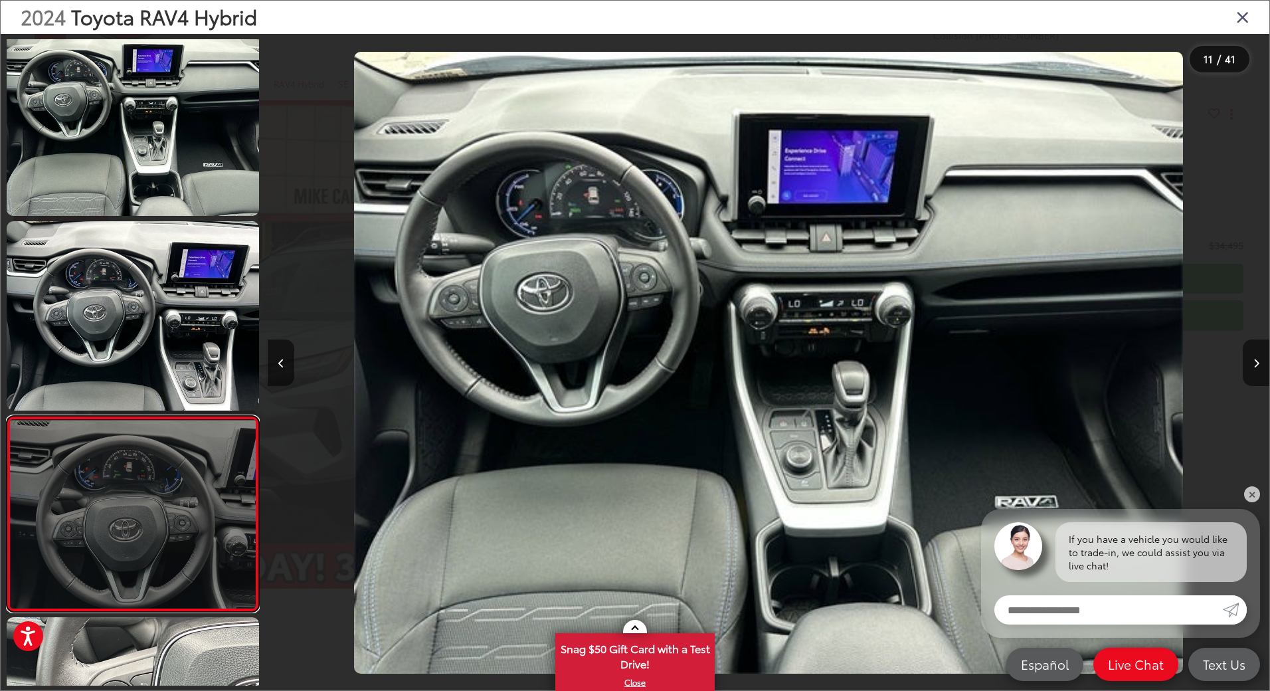
scroll to position [0, 10016]
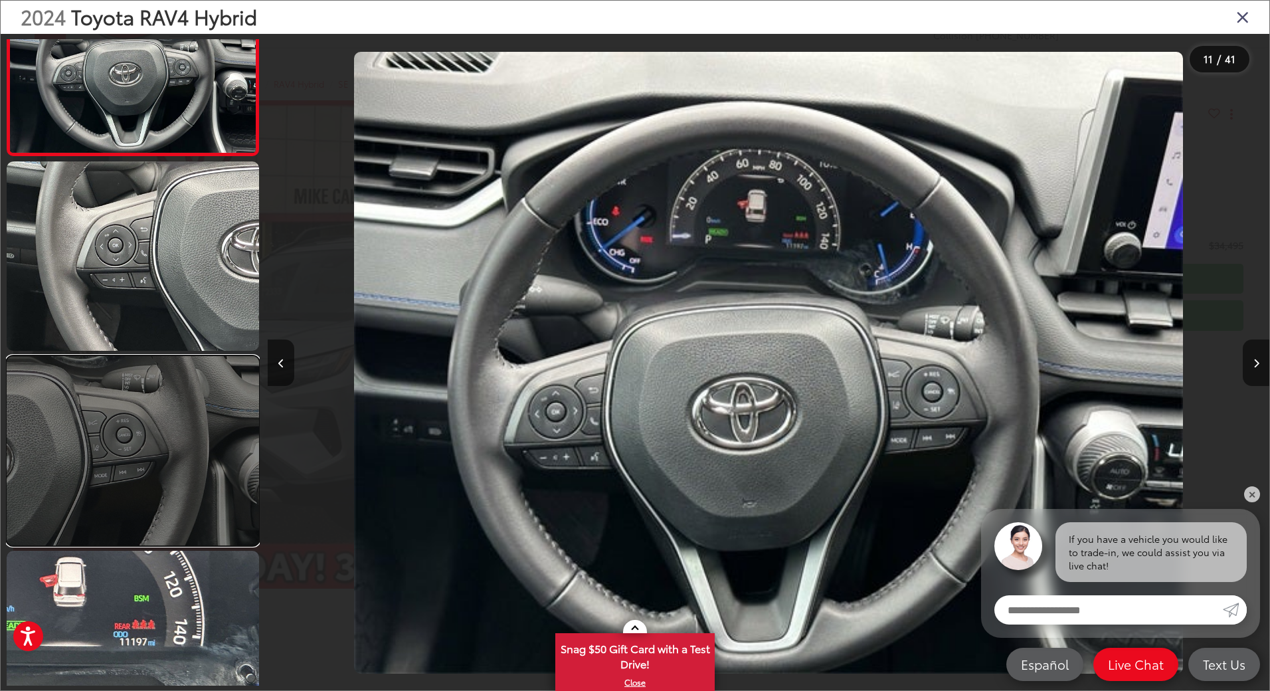
click at [222, 421] on link at bounding box center [133, 450] width 252 height 189
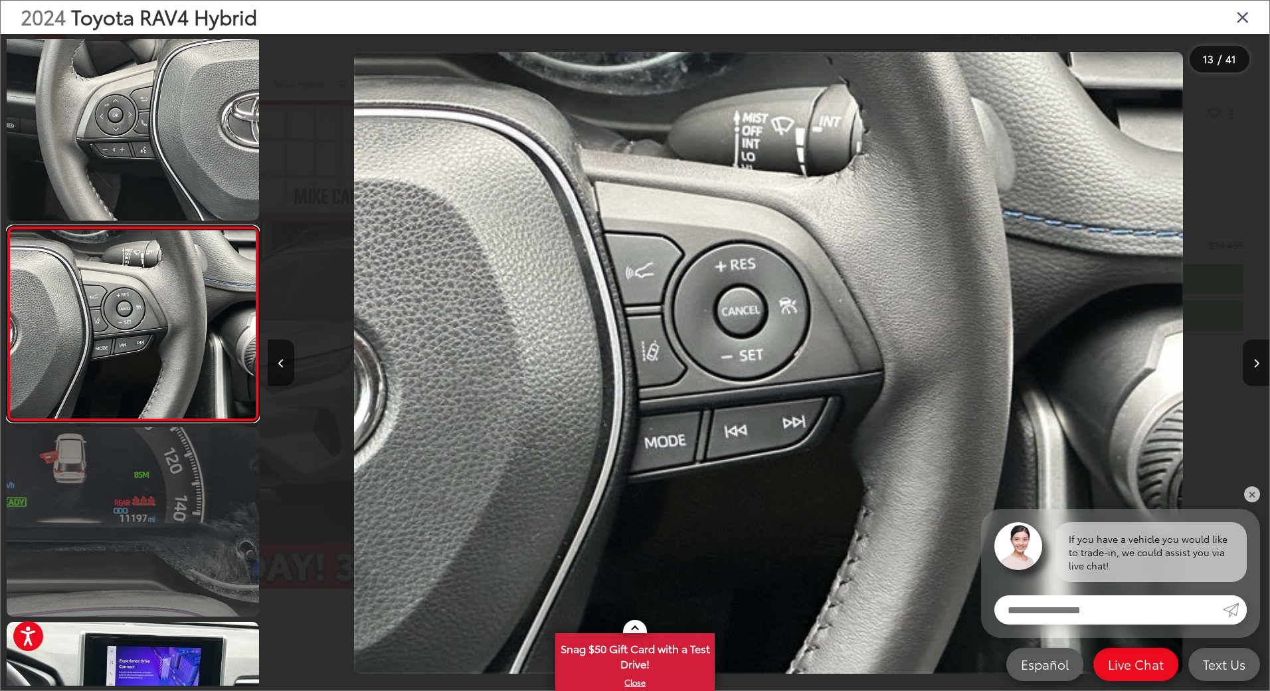
scroll to position [2282, 0]
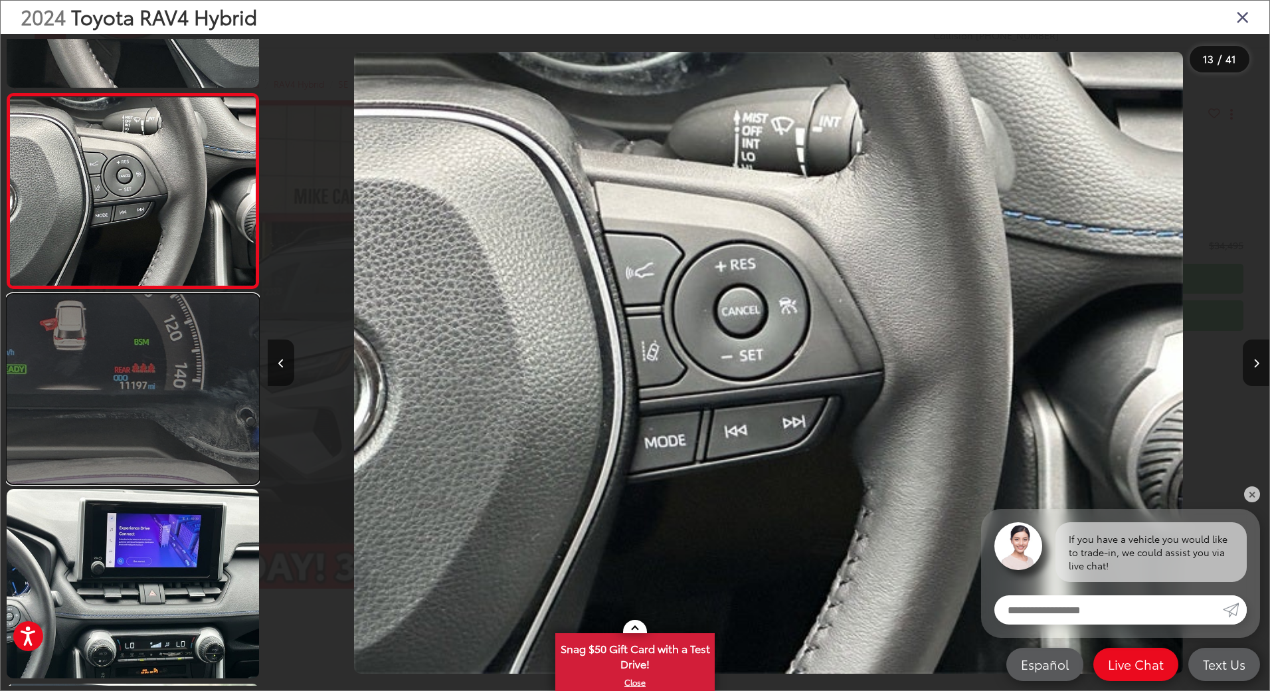
click at [219, 426] on link at bounding box center [133, 388] width 252 height 189
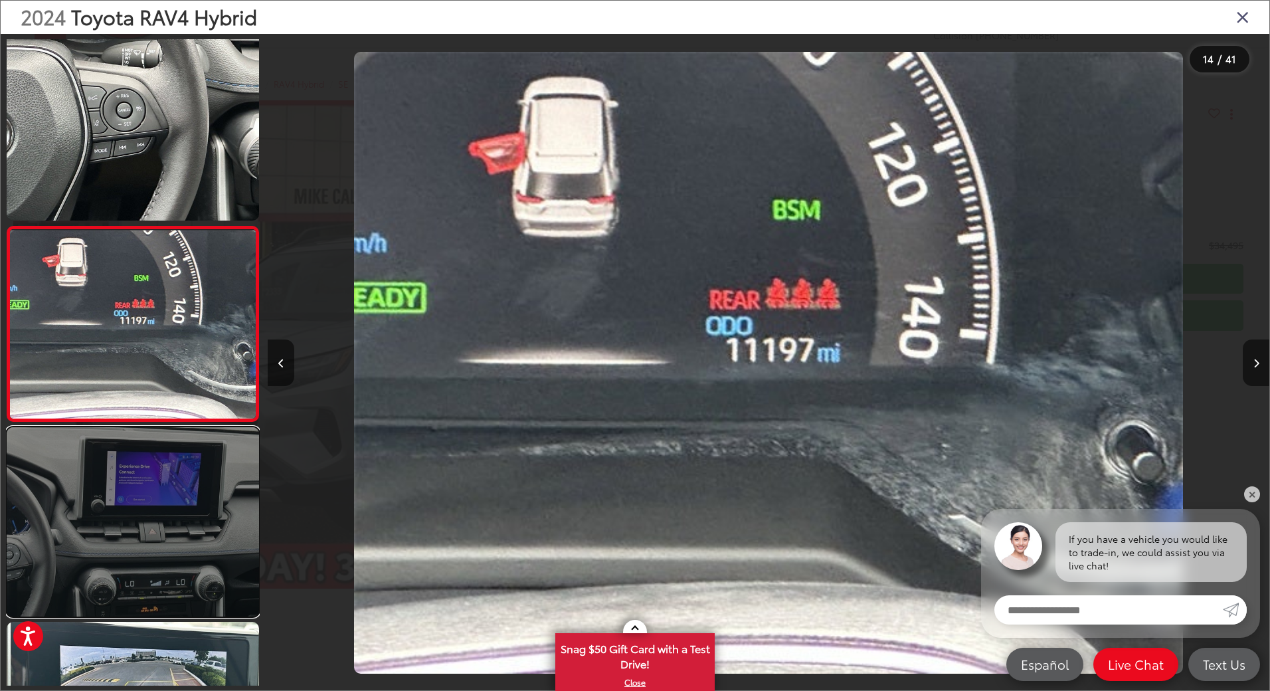
click at [192, 508] on link at bounding box center [133, 521] width 252 height 189
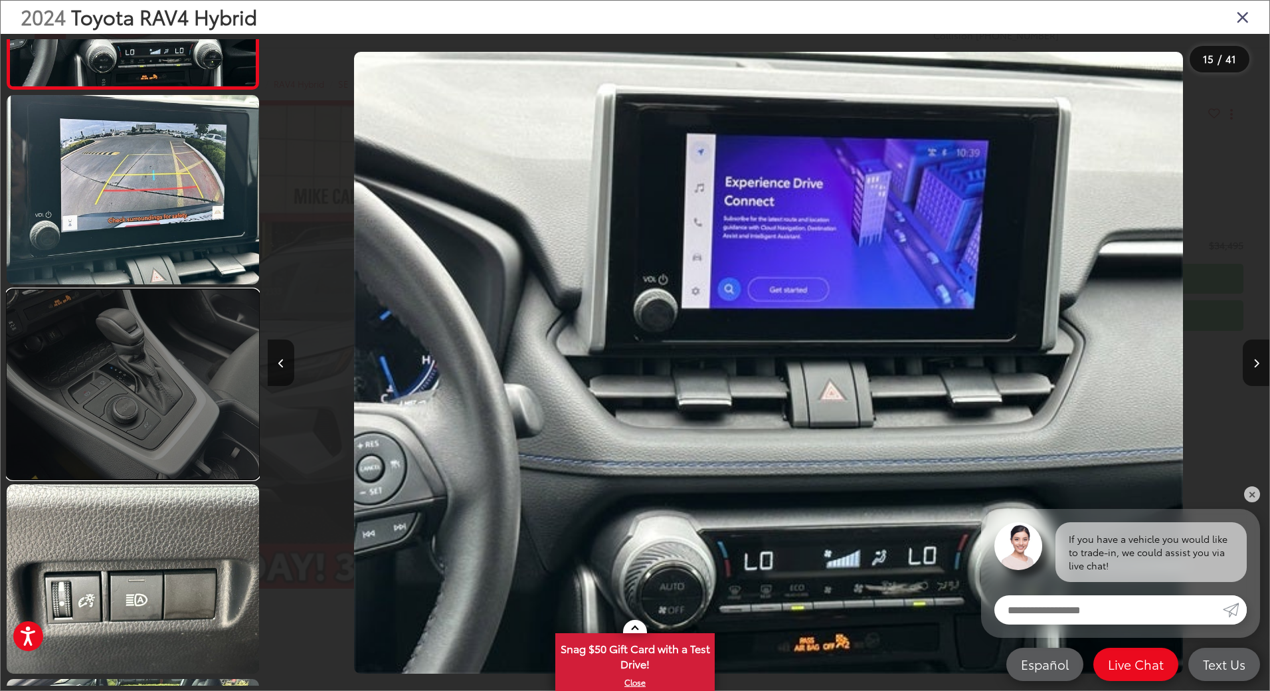
click at [213, 454] on link at bounding box center [133, 384] width 252 height 189
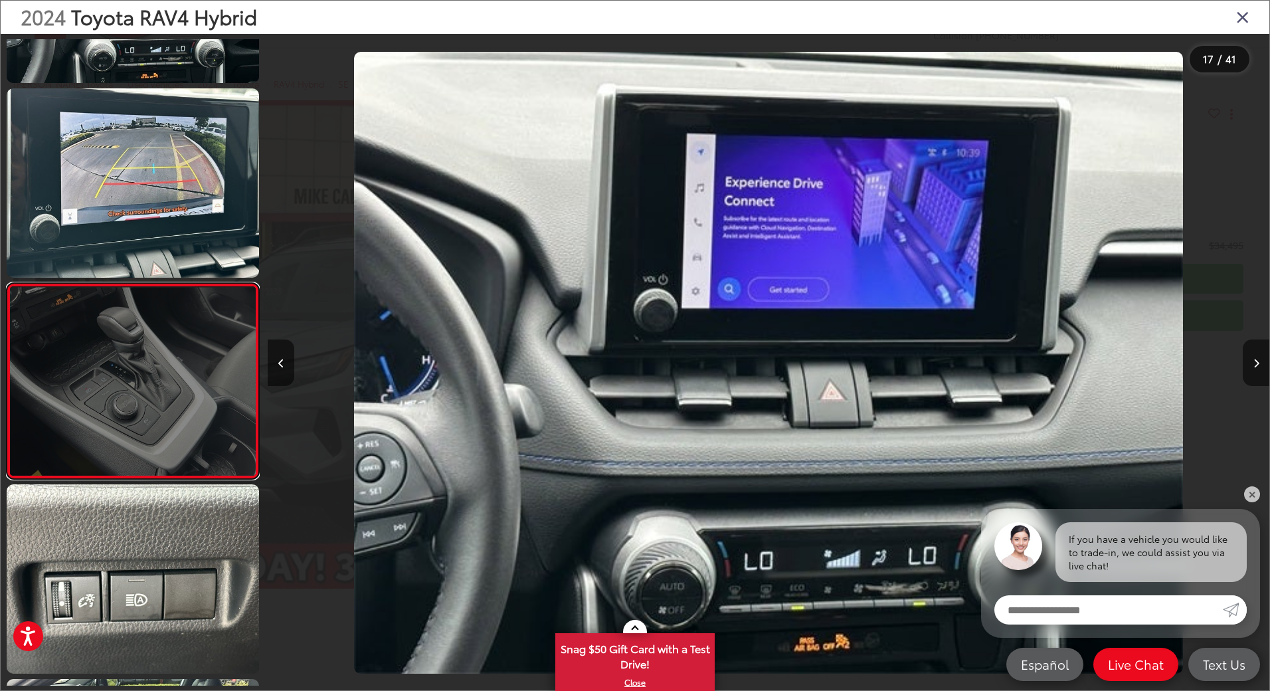
scroll to position [0, 16025]
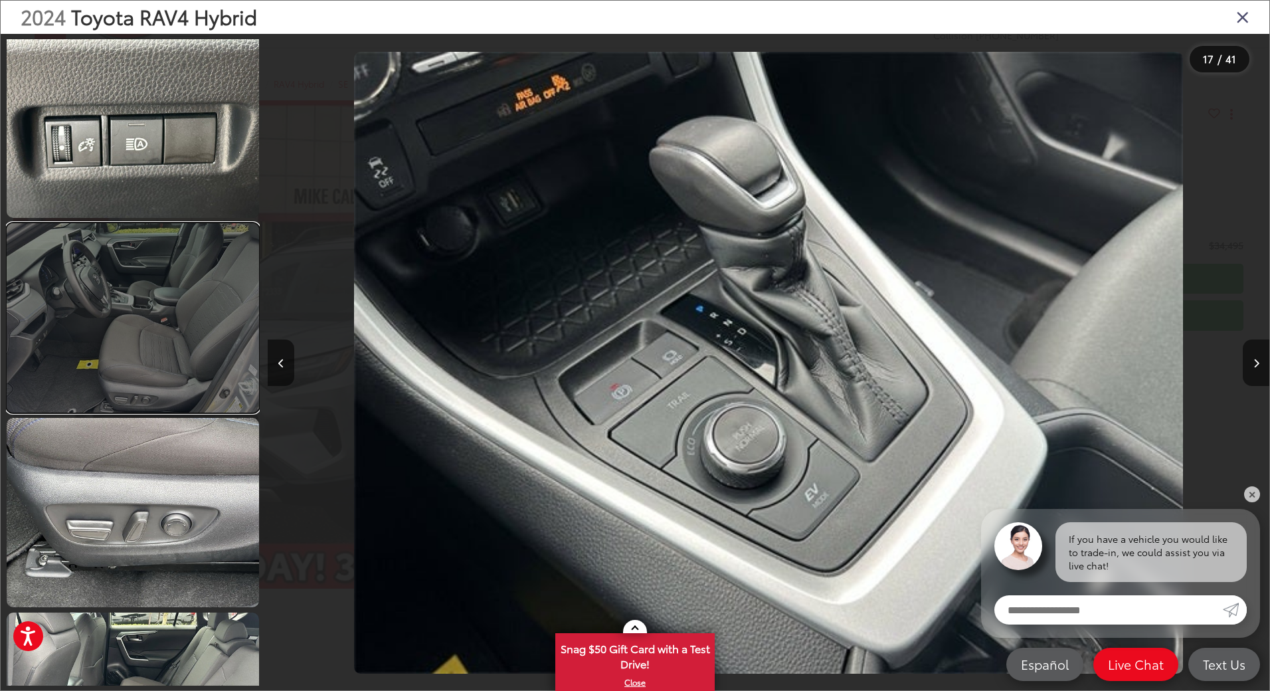
click at [217, 380] on link at bounding box center [133, 317] width 252 height 189
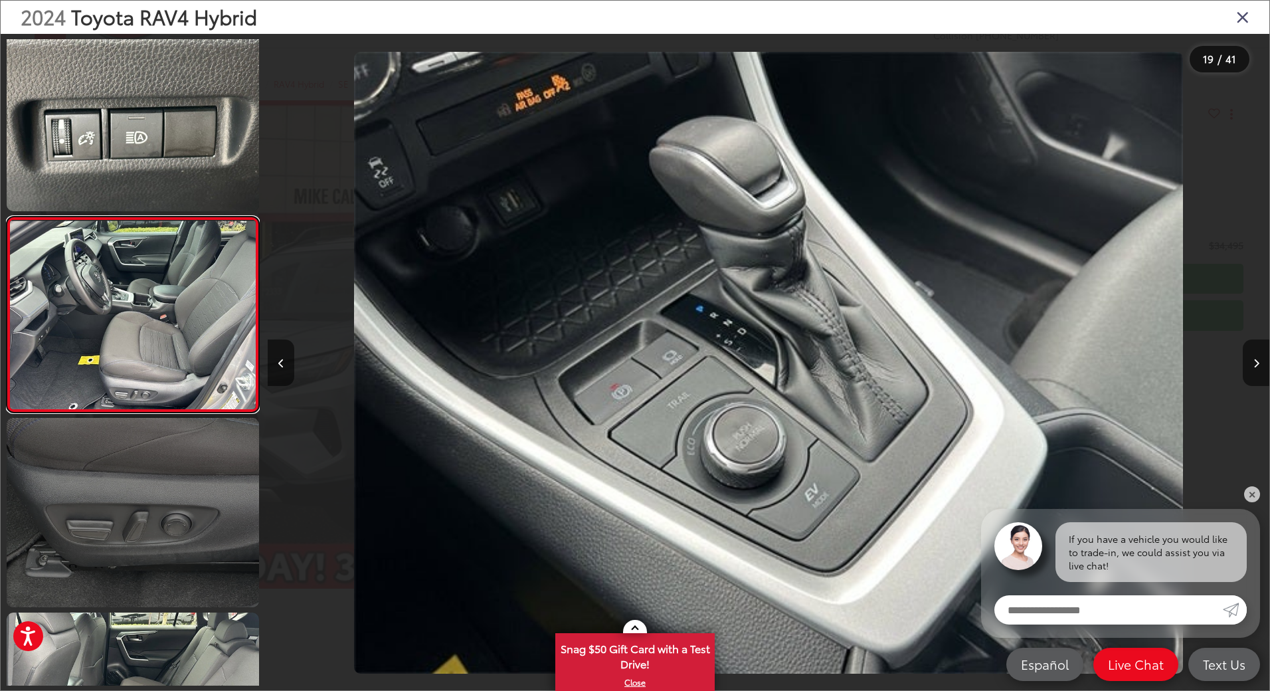
scroll to position [3317, 0]
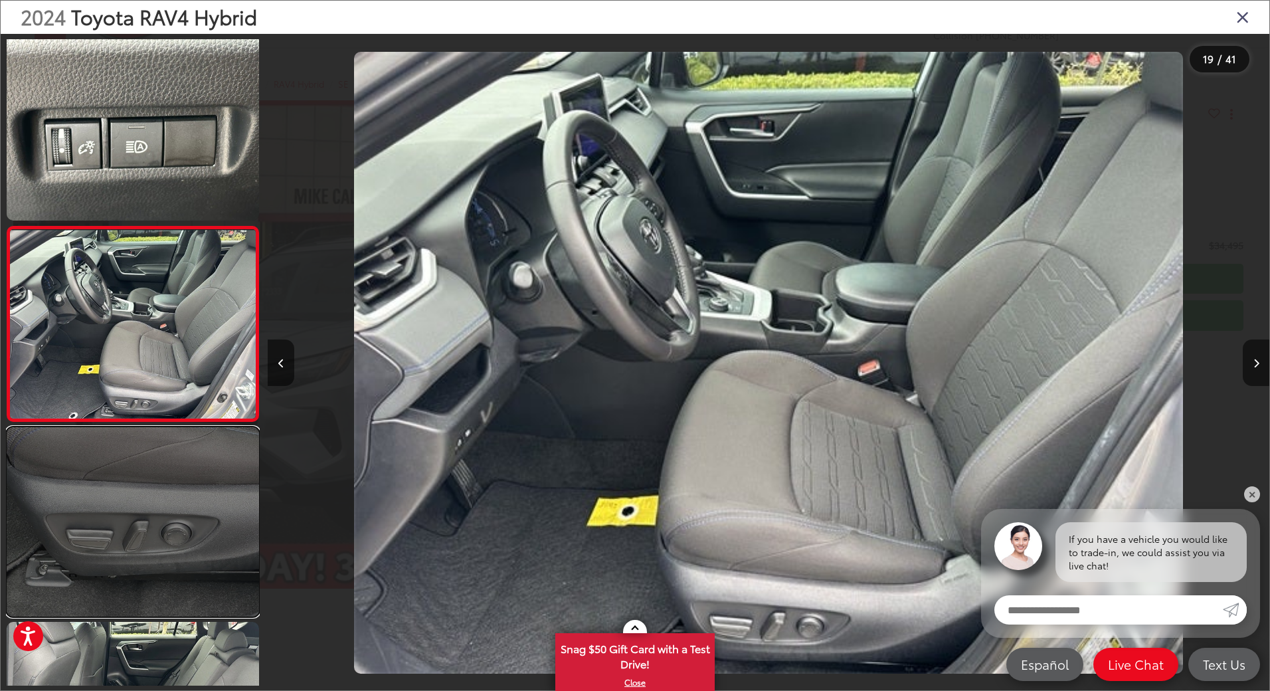
click at [150, 529] on link at bounding box center [133, 521] width 252 height 189
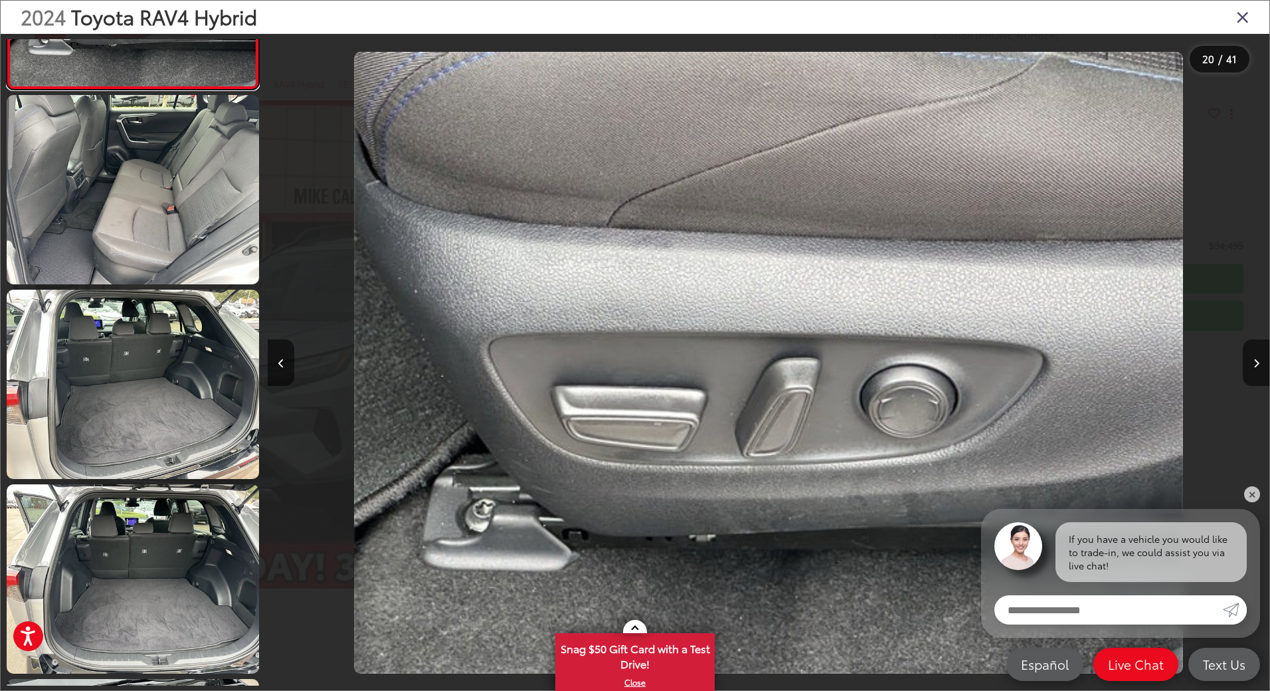
scroll to position [4242, 0]
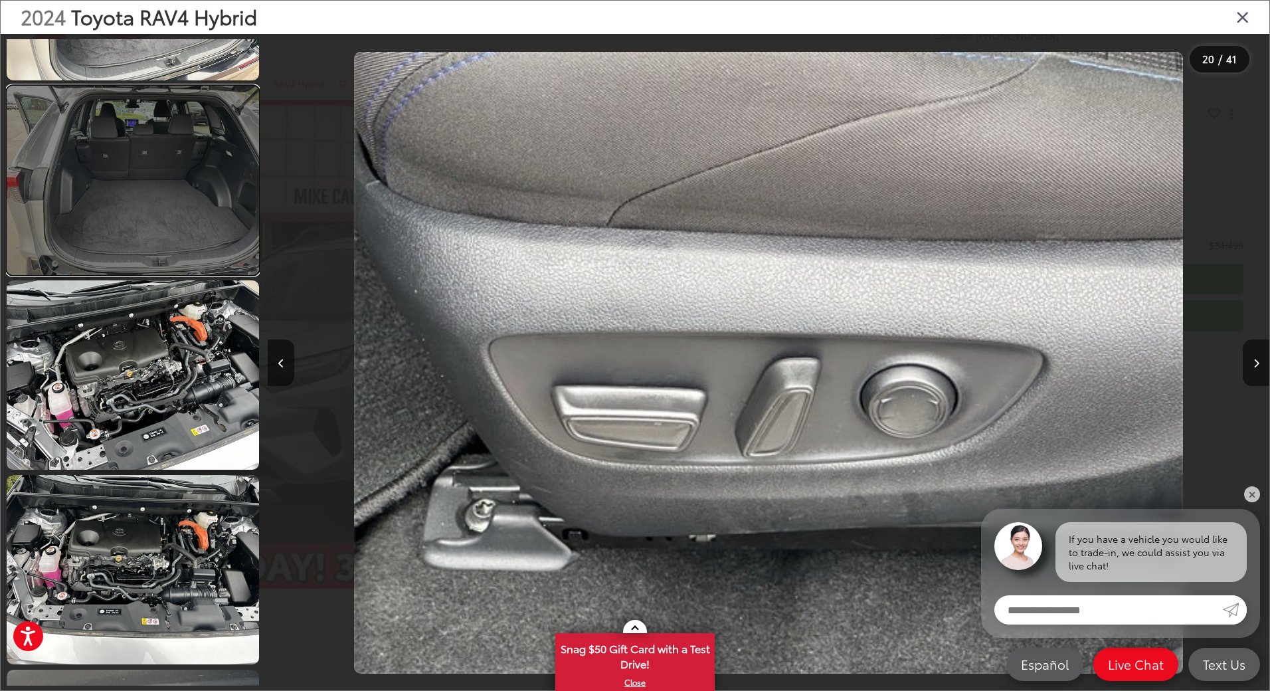
click at [190, 260] on link at bounding box center [133, 180] width 252 height 189
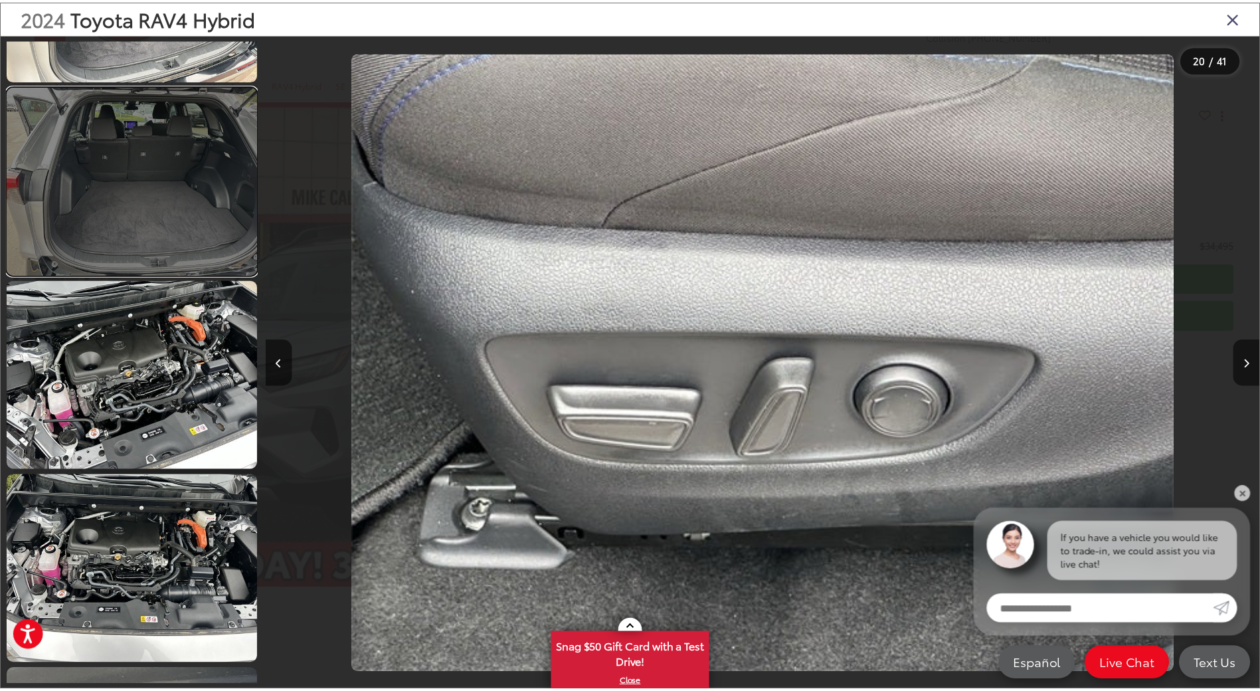
scroll to position [0, 22035]
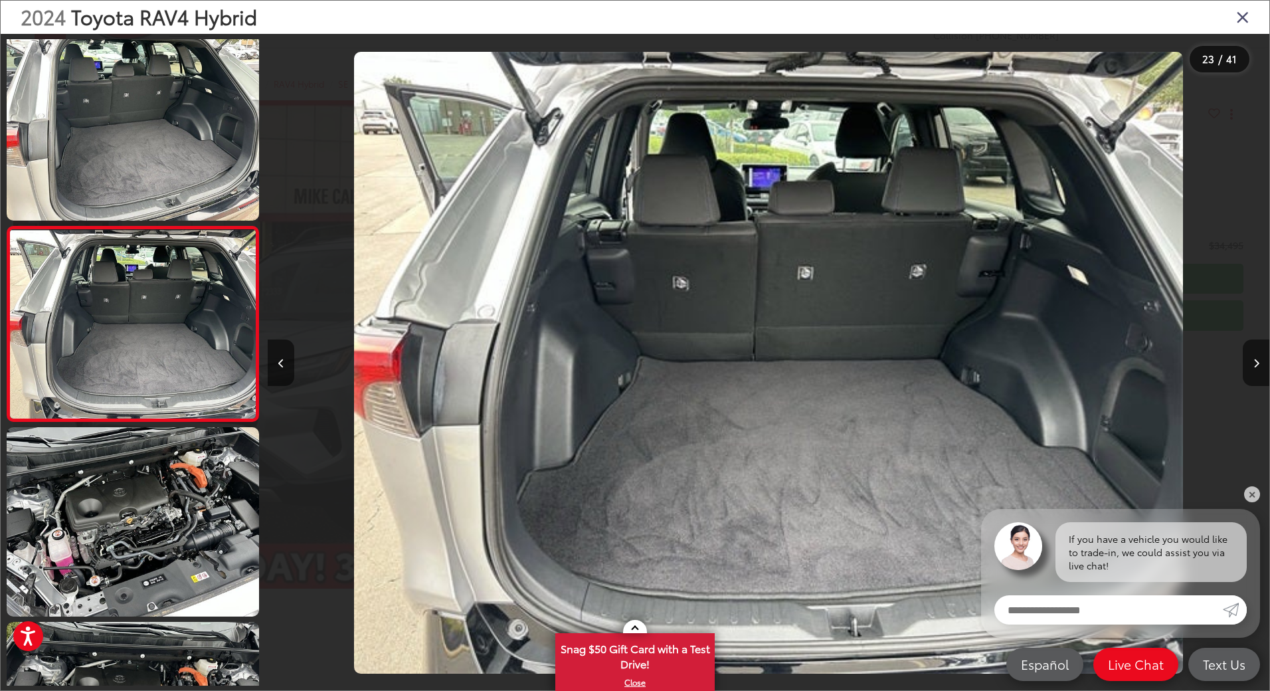
click at [1244, 17] on icon "Close gallery" at bounding box center [1242, 16] width 13 height 17
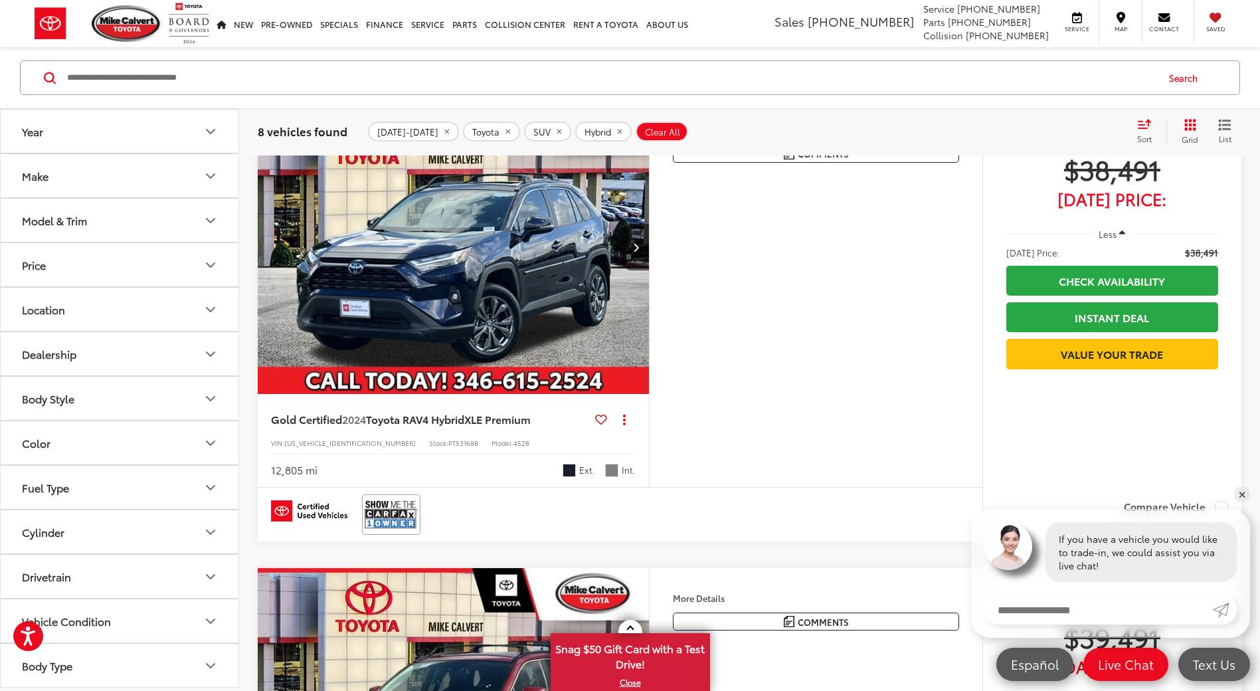
scroll to position [1480, 0]
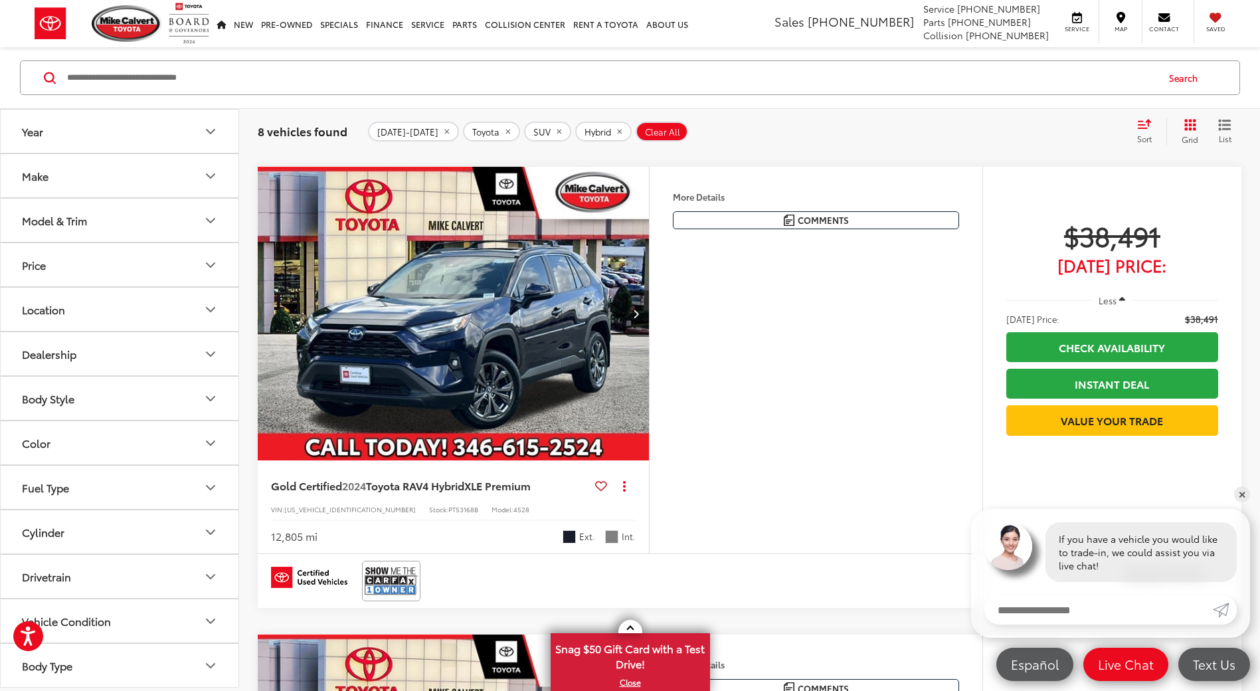
click at [641, 316] on button "Next image" at bounding box center [635, 313] width 27 height 46
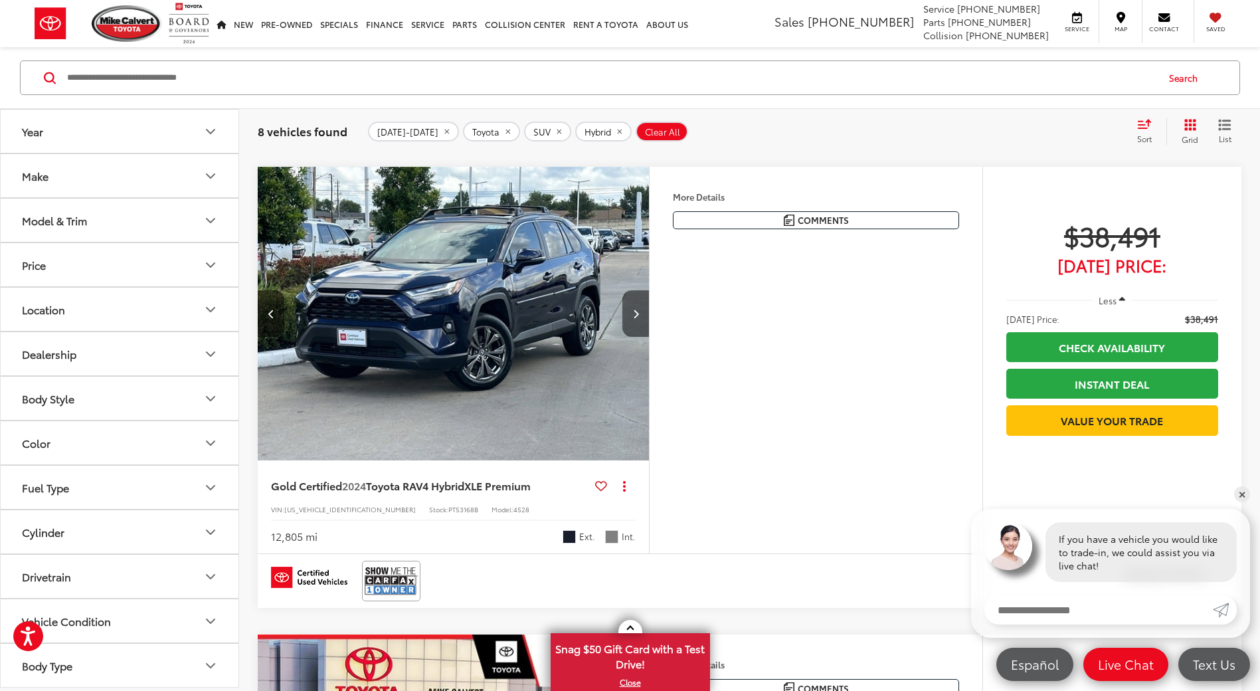
click at [634, 310] on icon "Next image" at bounding box center [636, 313] width 6 height 9
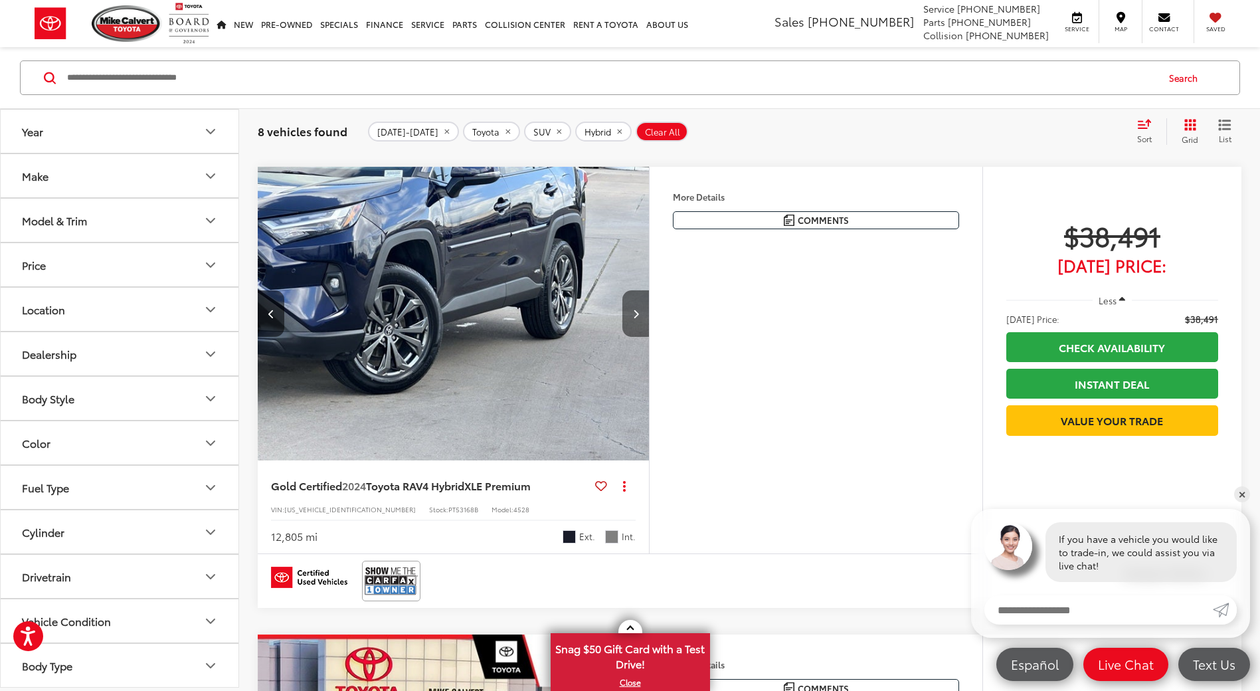
click at [633, 311] on icon "Next image" at bounding box center [636, 313] width 6 height 9
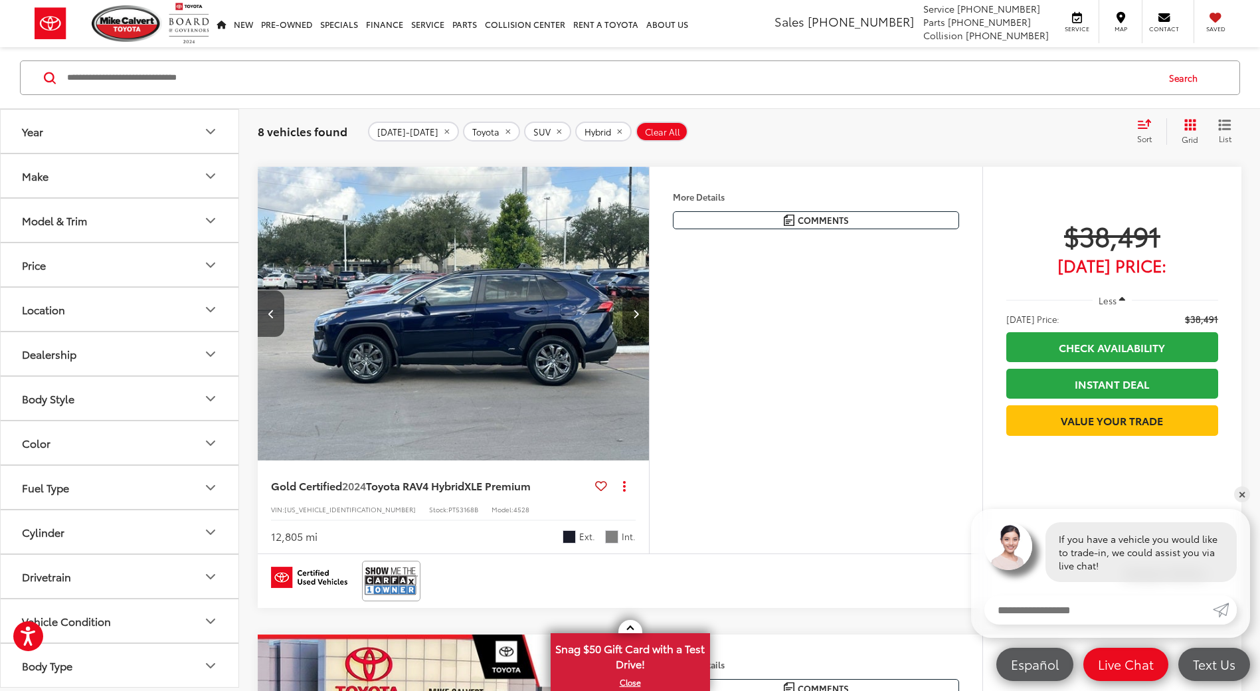
click at [640, 315] on button "Next image" at bounding box center [635, 313] width 27 height 46
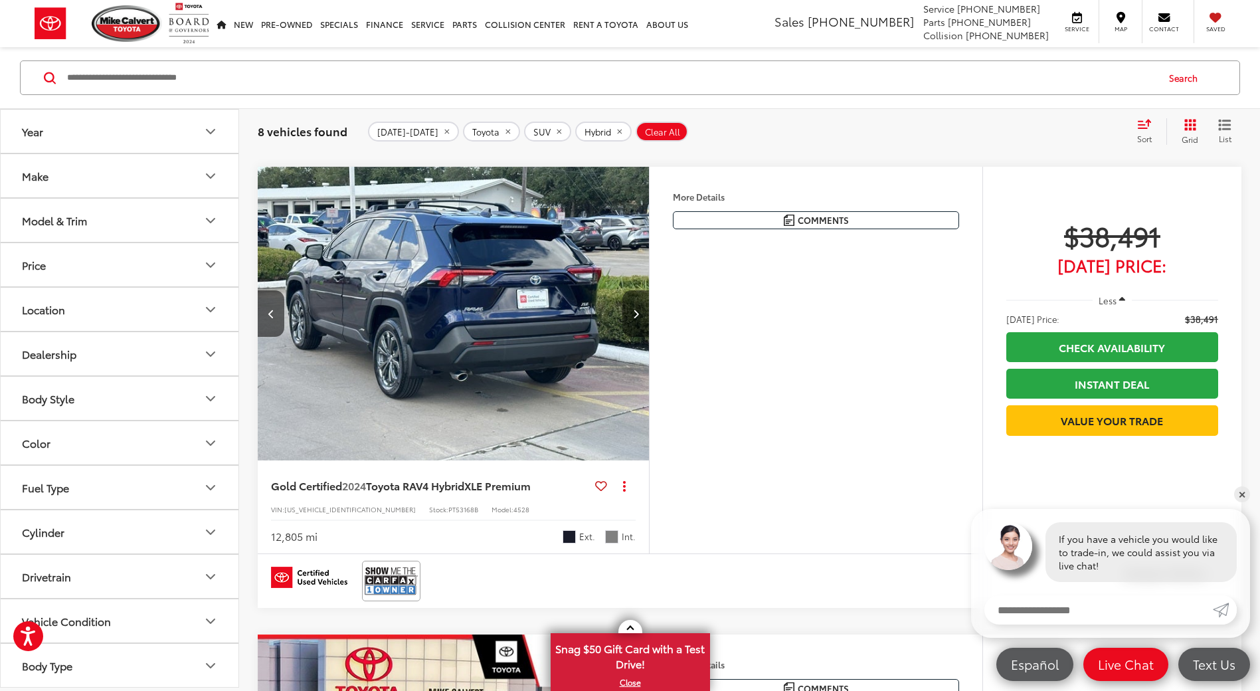
click at [640, 315] on button "Next image" at bounding box center [635, 313] width 27 height 46
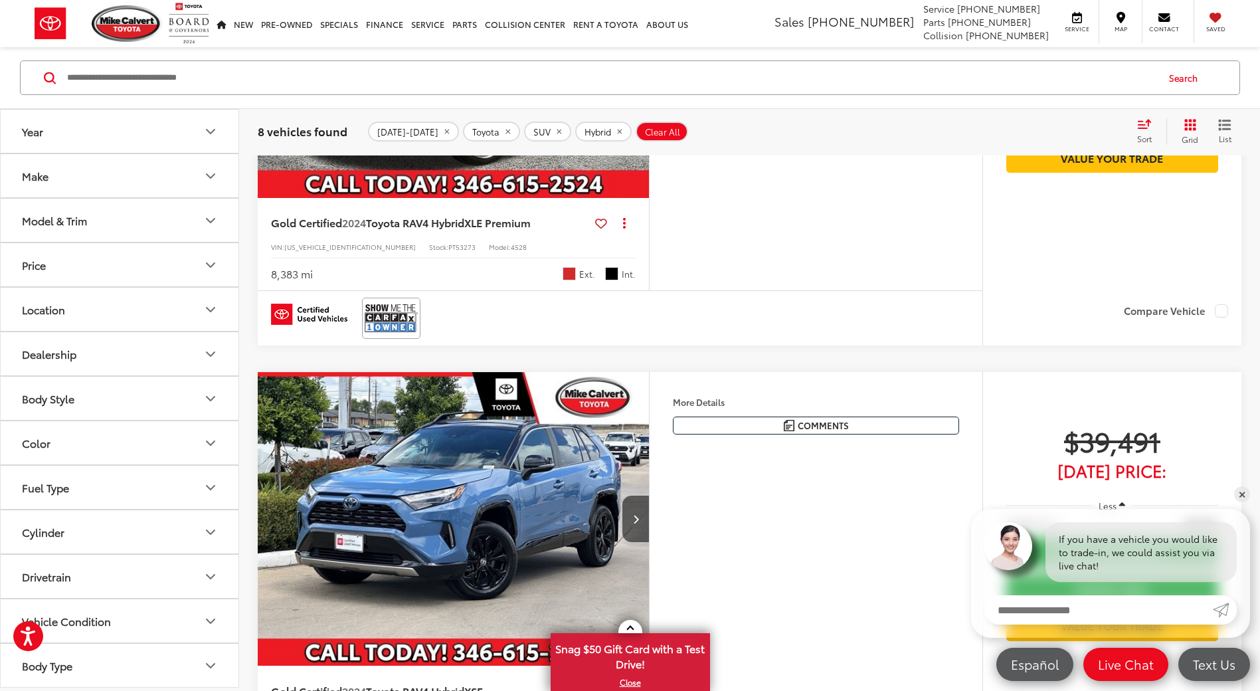
scroll to position [2410, 0]
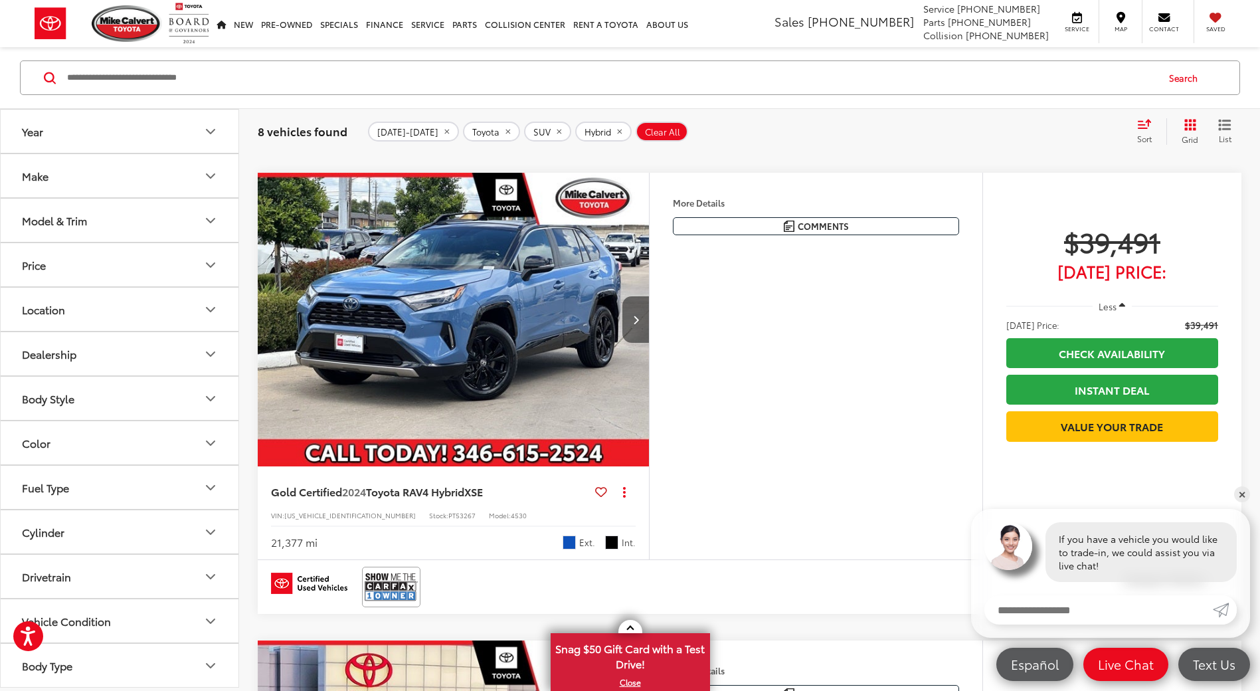
click at [642, 325] on button "Next image" at bounding box center [635, 319] width 27 height 46
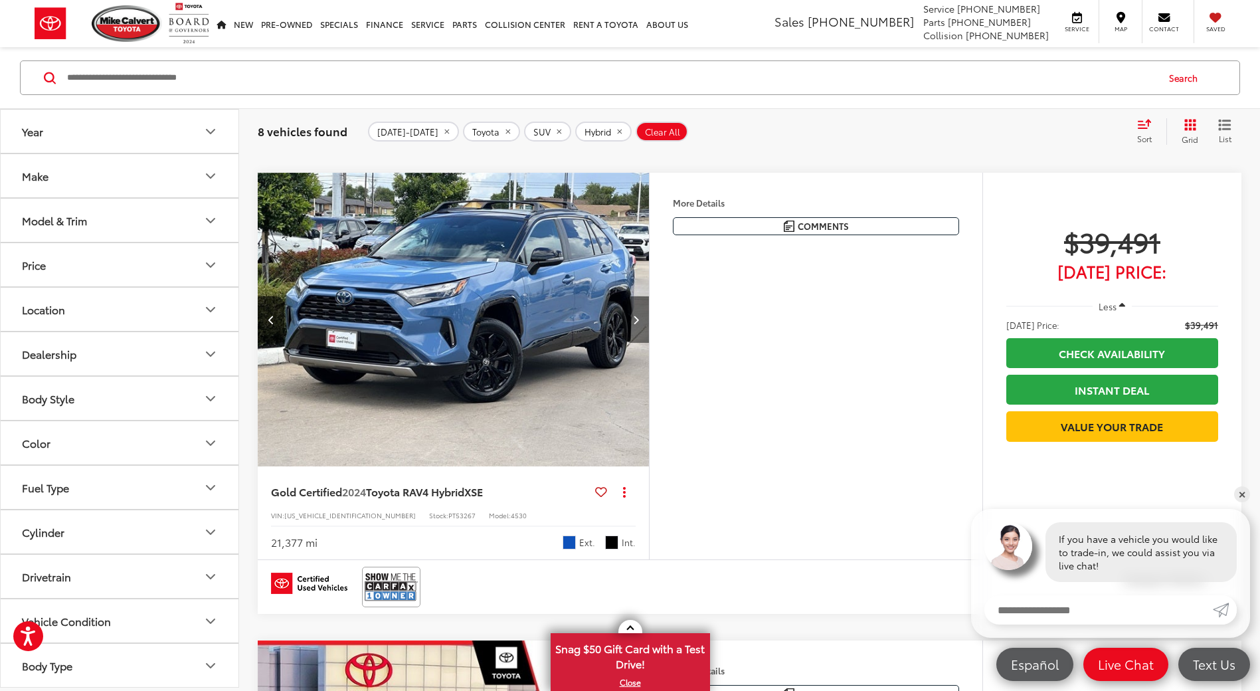
click at [642, 325] on button "Next image" at bounding box center [635, 319] width 27 height 46
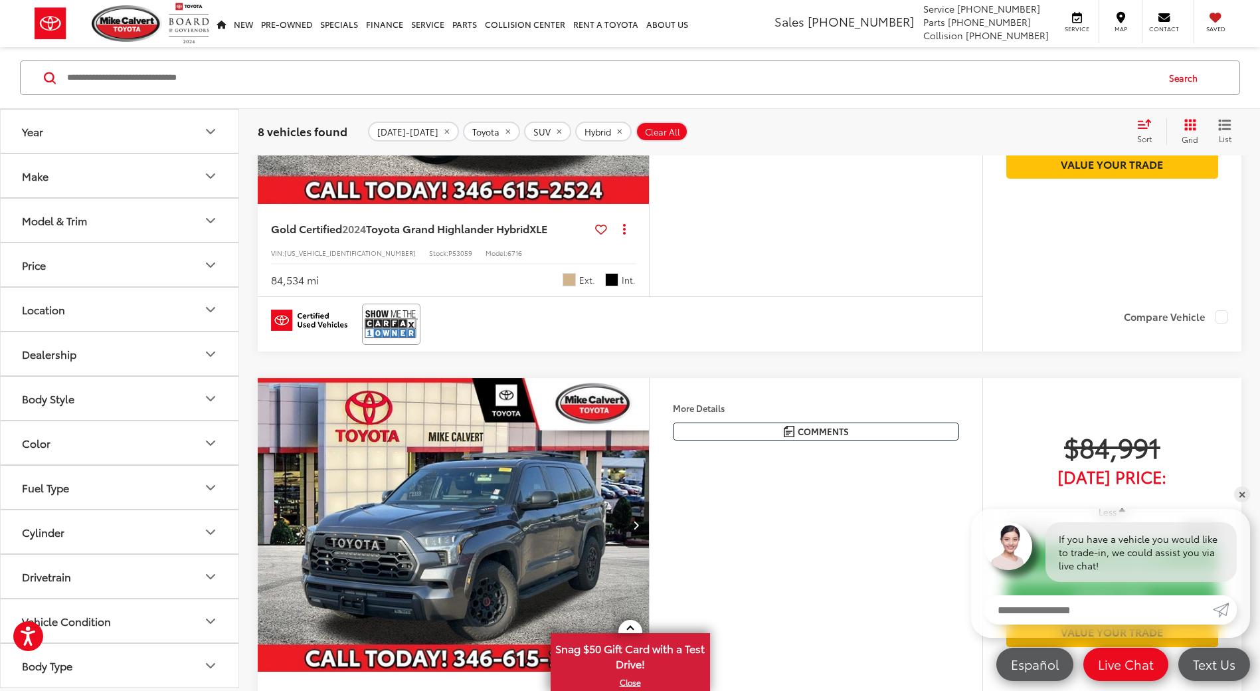
scroll to position [3274, 0]
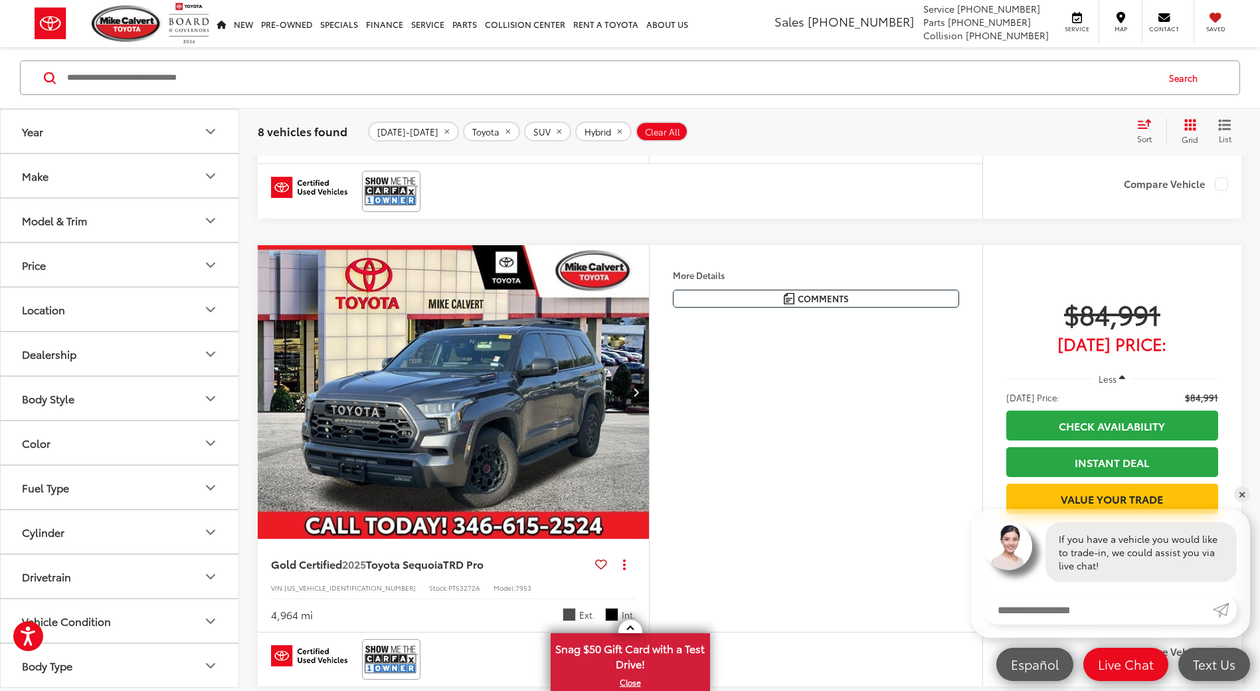
click at [633, 393] on icon "Next image" at bounding box center [636, 391] width 6 height 9
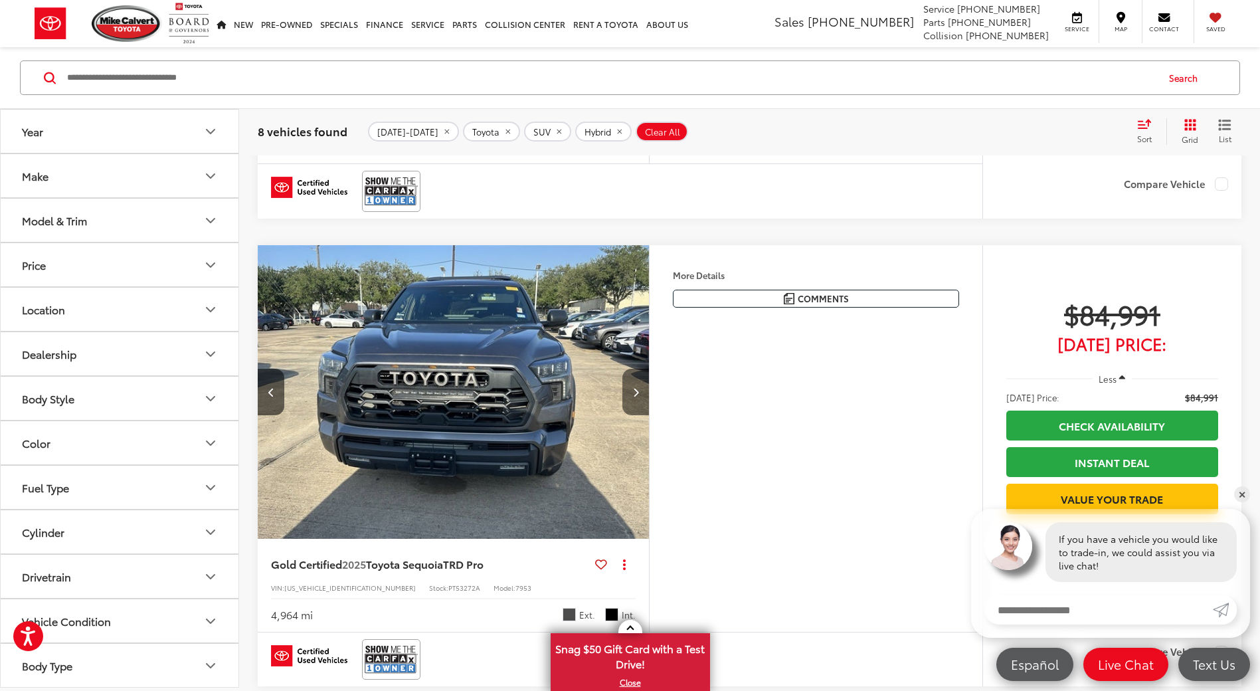
click at [636, 393] on icon "Next image" at bounding box center [636, 391] width 6 height 9
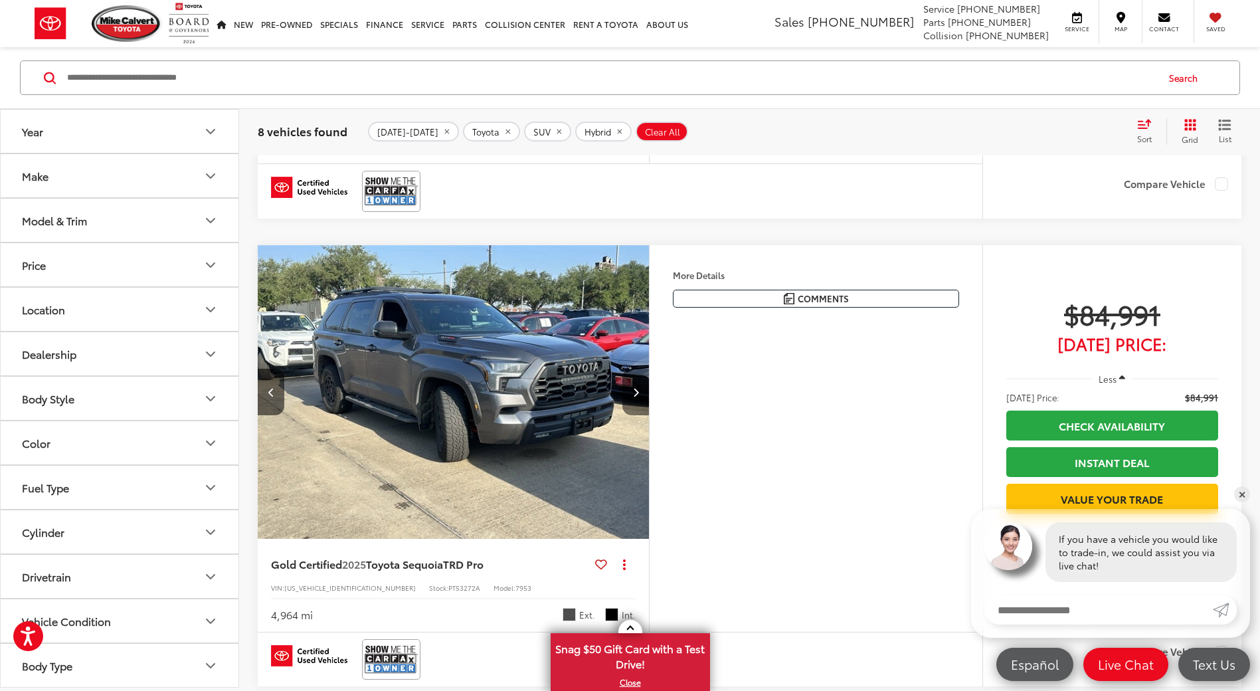
click at [636, 393] on icon "Next image" at bounding box center [636, 391] width 6 height 9
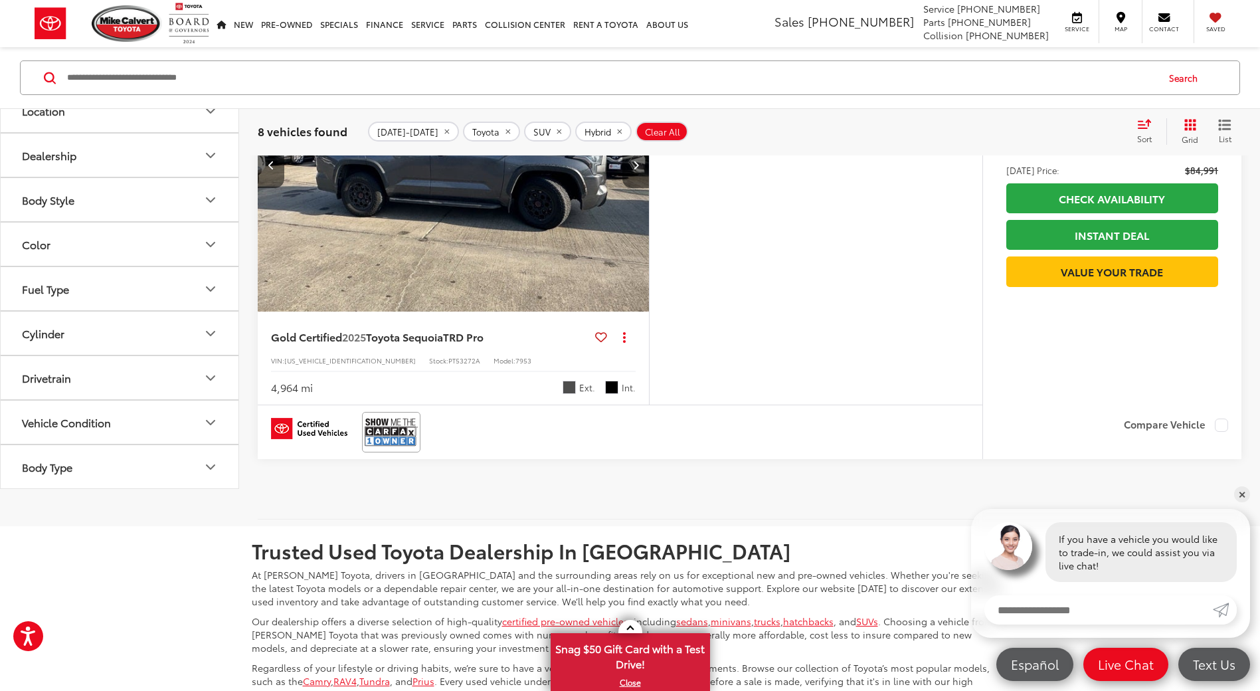
drag, startPoint x: 649, startPoint y: 440, endPoint x: 658, endPoint y: 288, distance: 153.0
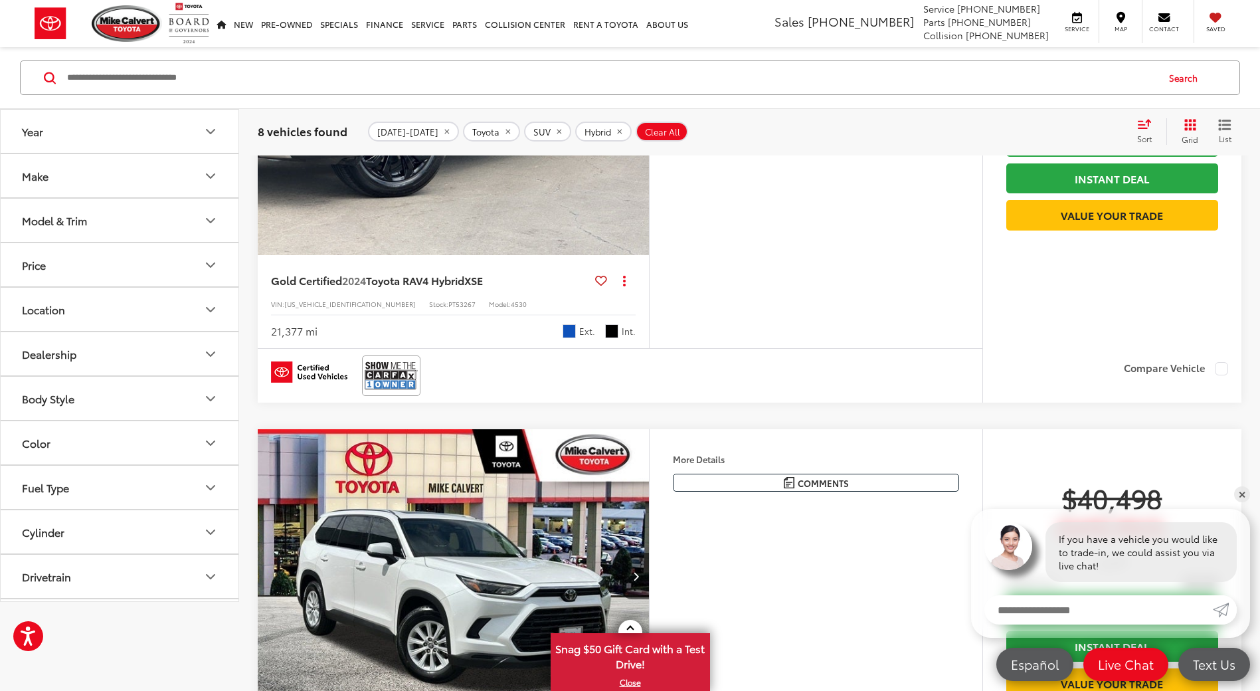
scroll to position [0, 0]
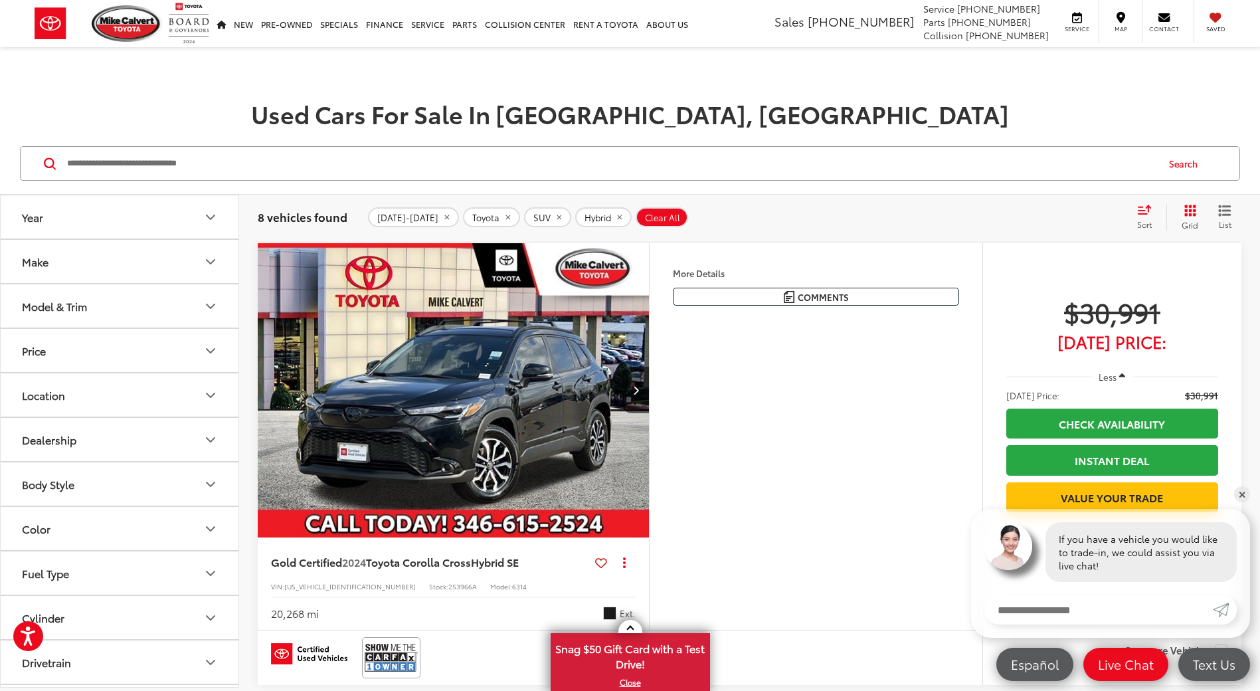
drag, startPoint x: 673, startPoint y: 456, endPoint x: 557, endPoint y: -72, distance: 540.7
